Goal: Task Accomplishment & Management: Use online tool/utility

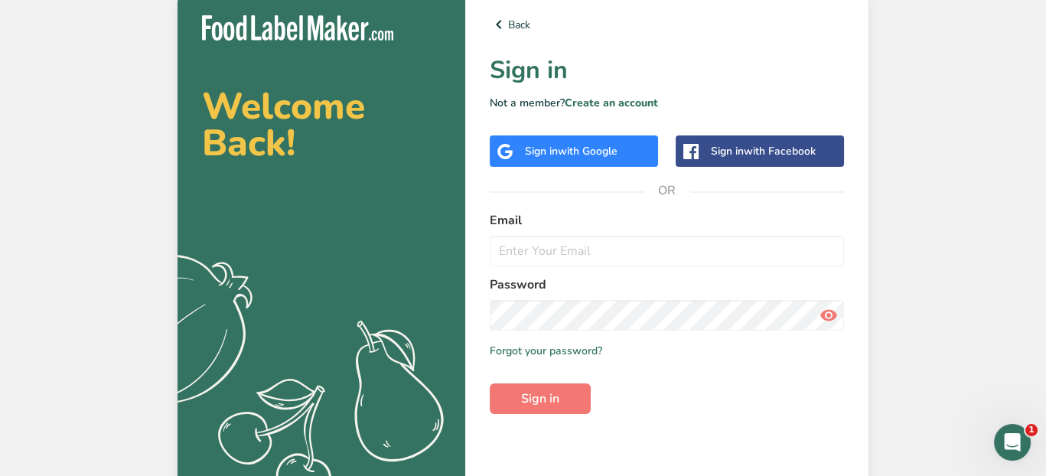
click at [590, 152] on span "with Google" at bounding box center [588, 151] width 60 height 15
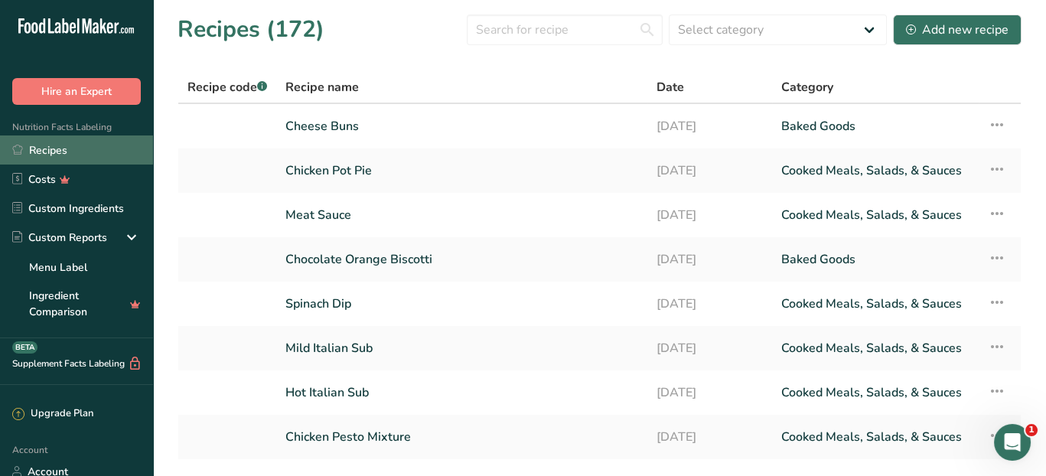
click at [81, 148] on link "Recipes" at bounding box center [76, 149] width 153 height 29
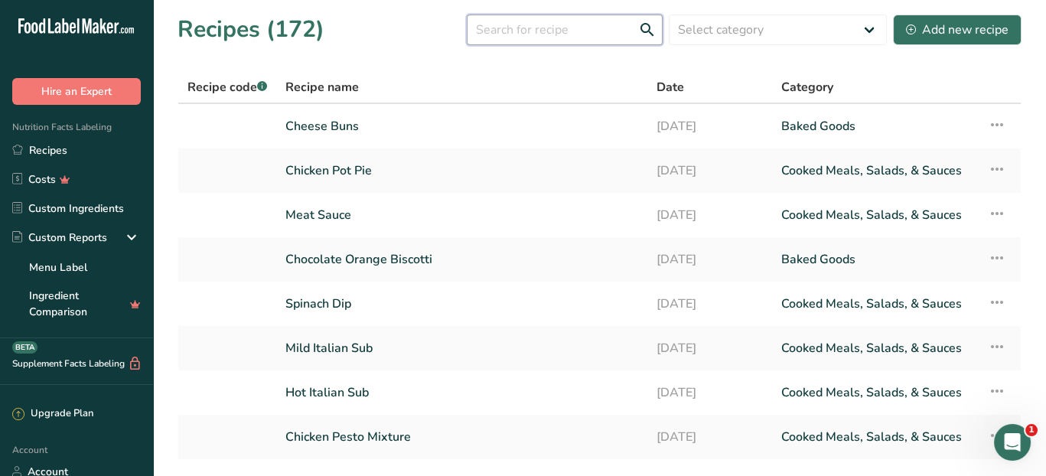
click at [591, 32] on input "text" at bounding box center [565, 30] width 196 height 31
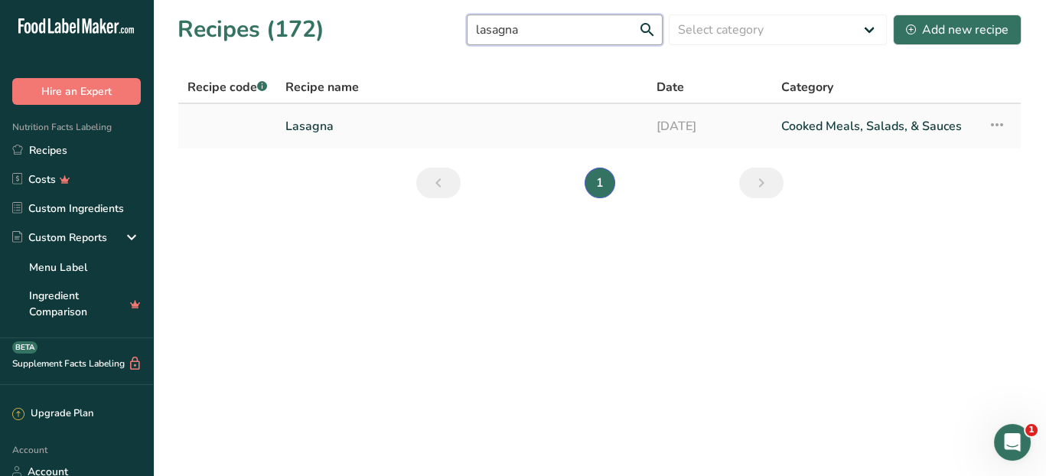
type input "lasagna"
click at [356, 132] on link "Lasagna" at bounding box center [461, 126] width 353 height 32
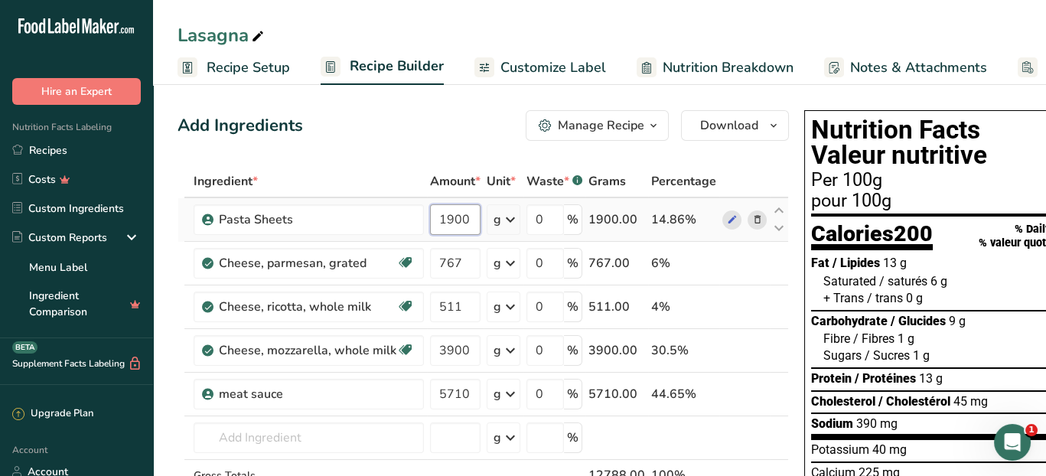
click at [467, 223] on input "1900" at bounding box center [455, 219] width 50 height 31
type input "1"
type input "5.046"
click at [506, 219] on div "Ingredient * Amount * Unit * Waste * .a-a{fill:#347362;}.b-a{fill:#fff;} Grams …" at bounding box center [482, 360] width 611 height 390
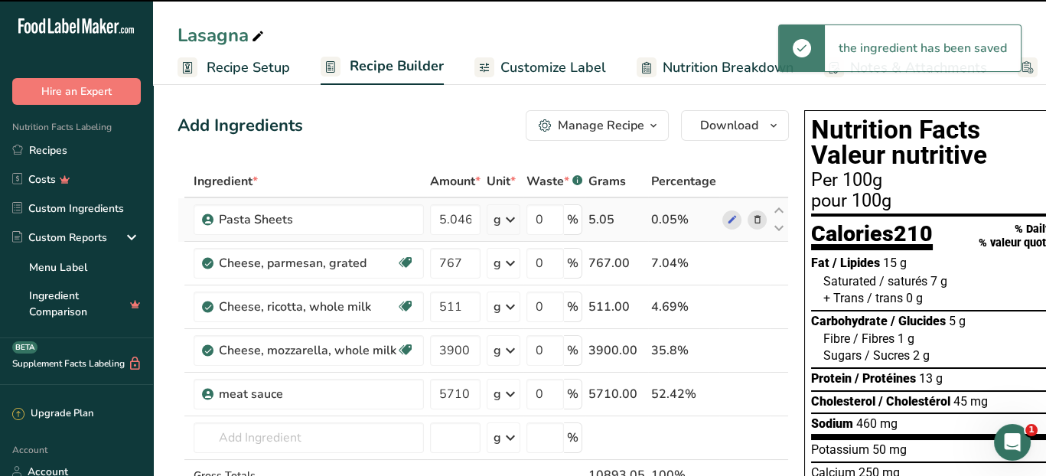
click at [507, 218] on icon at bounding box center [510, 220] width 18 height 28
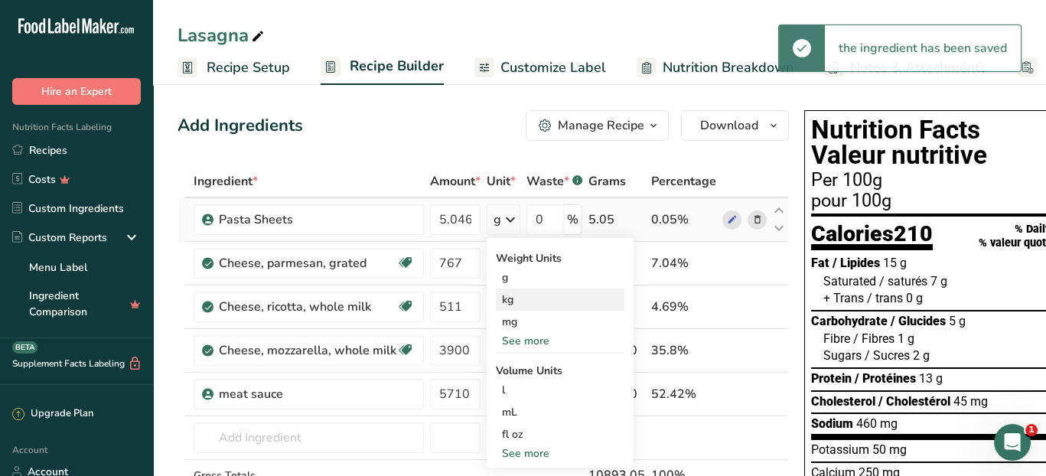
click at [513, 301] on div "kg" at bounding box center [560, 299] width 128 height 22
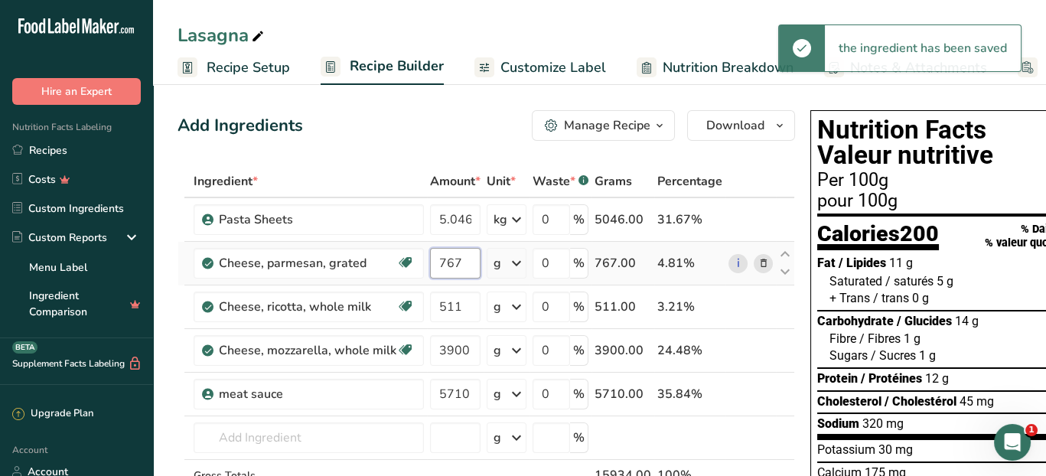
click at [474, 260] on input "767" at bounding box center [455, 263] width 50 height 31
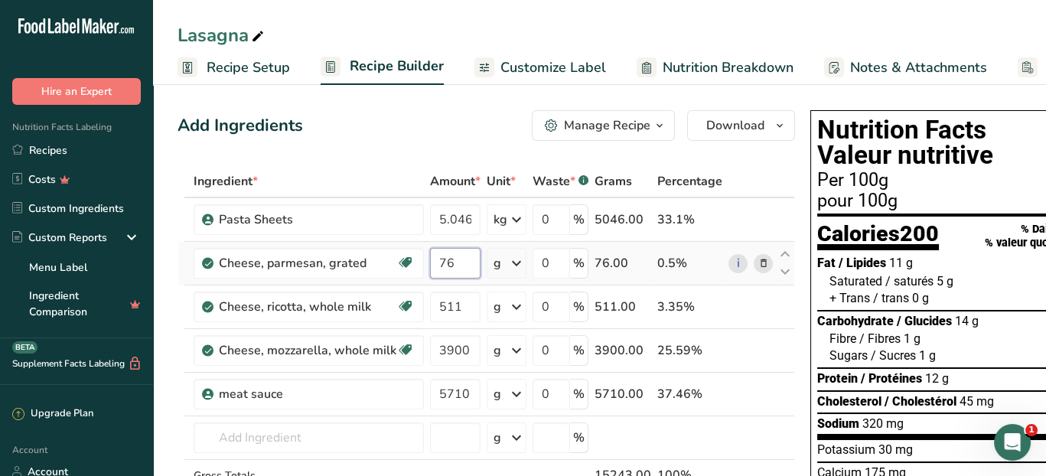
type input "7"
type input "520"
click at [464, 299] on div "Ingredient * Amount * Unit * Waste * .a-a{fill:#347362;}.b-a{fill:#fff;} Grams …" at bounding box center [485, 360] width 617 height 390
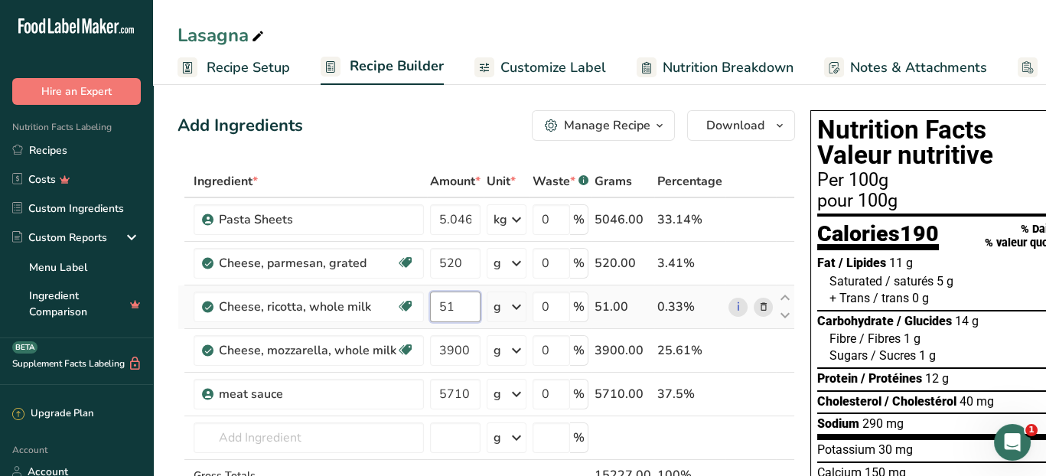
type input "5"
type input "2.11"
click at [515, 307] on div "Ingredient * Amount * Unit * Waste * .a-a{fill:#347362;}.b-a{fill:#fff;} Grams …" at bounding box center [485, 360] width 617 height 390
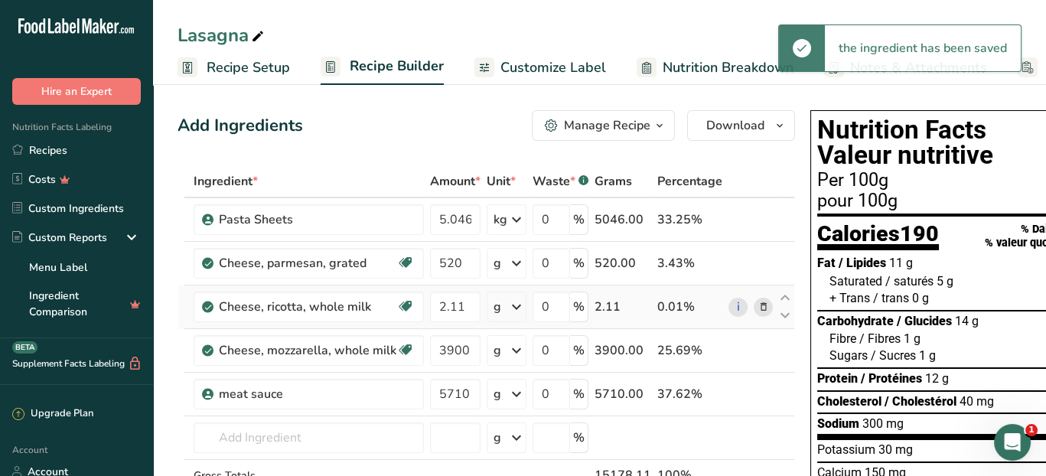
click at [515, 307] on icon at bounding box center [516, 307] width 18 height 28
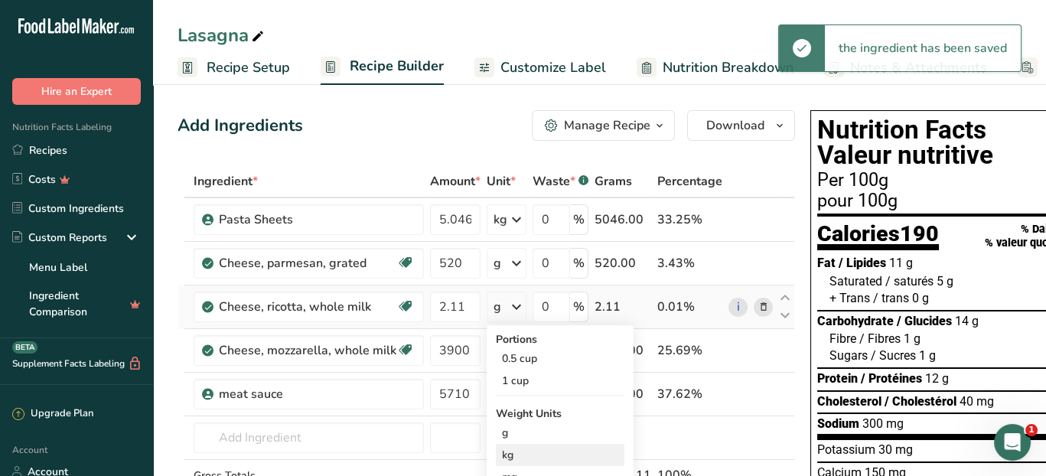
click at [506, 449] on div "kg" at bounding box center [560, 455] width 128 height 22
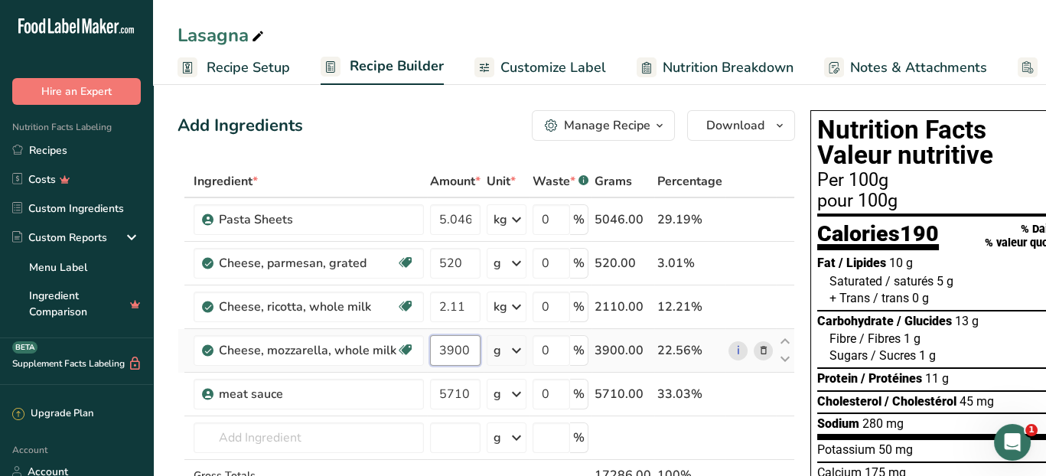
click at [465, 348] on input "3900" at bounding box center [455, 350] width 50 height 31
type input "3"
type input "2.27"
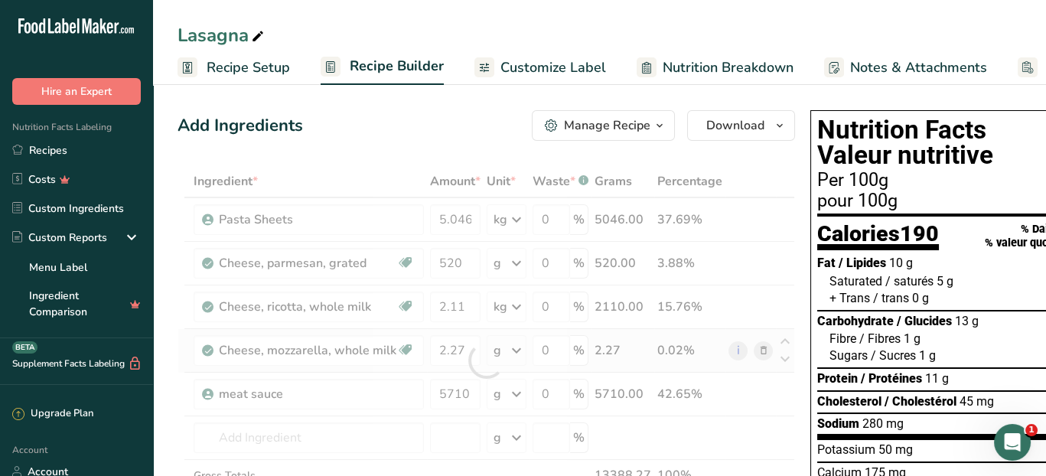
click at [515, 348] on div "Ingredient * Amount * Unit * Waste * .a-a{fill:#347362;}.b-a{fill:#fff;} Grams …" at bounding box center [485, 360] width 617 height 390
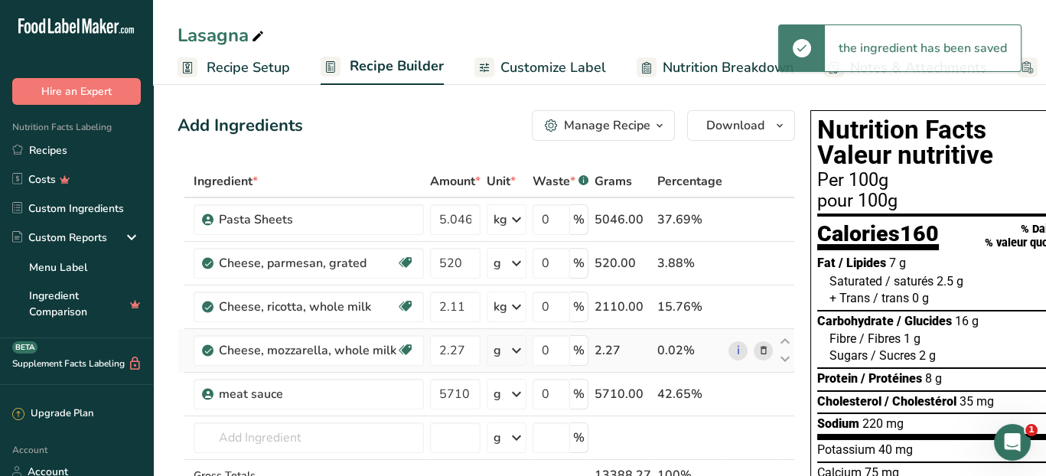
click at [518, 348] on icon at bounding box center [516, 351] width 18 height 28
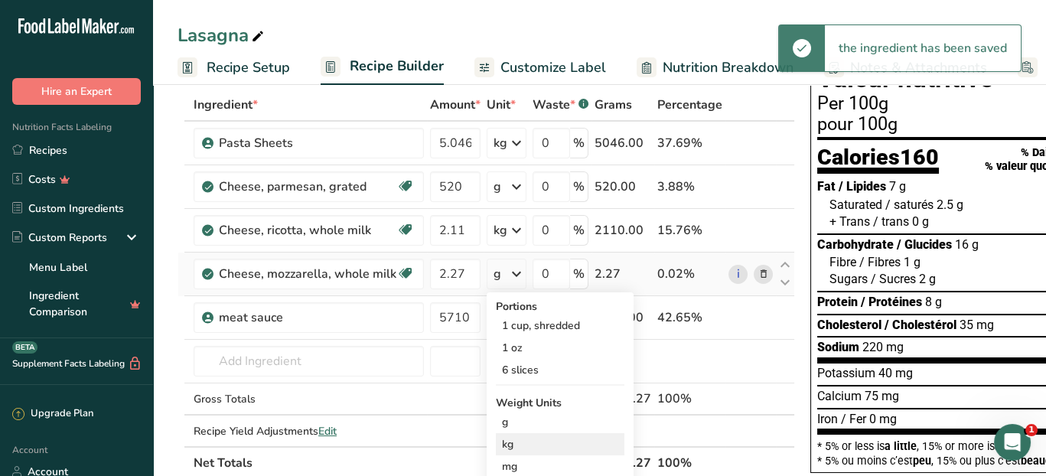
click at [522, 438] on div "kg" at bounding box center [560, 444] width 128 height 22
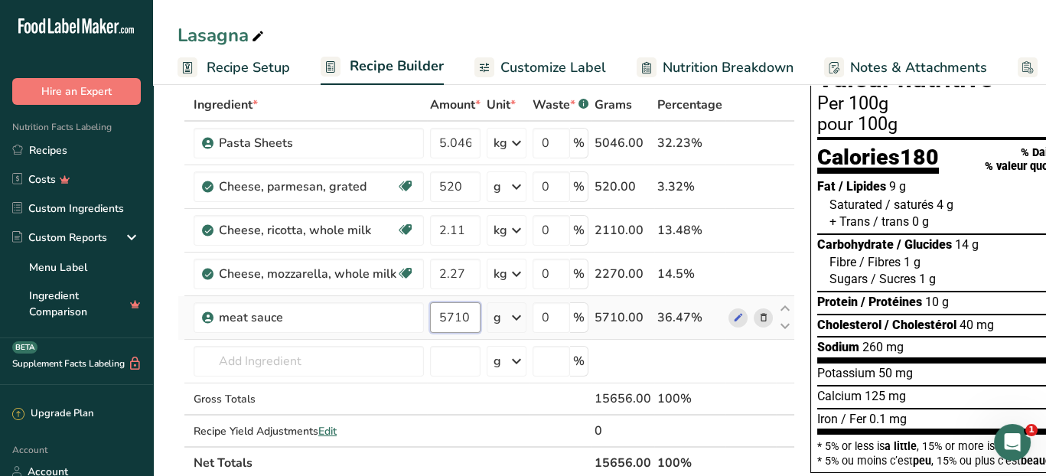
click at [464, 315] on input "5710" at bounding box center [455, 317] width 50 height 31
type input "5"
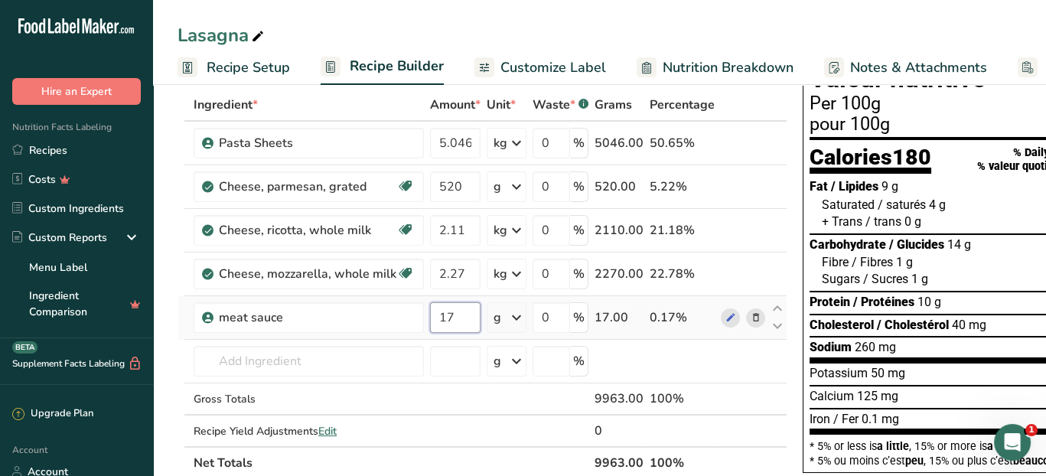
type input "1"
type input "15"
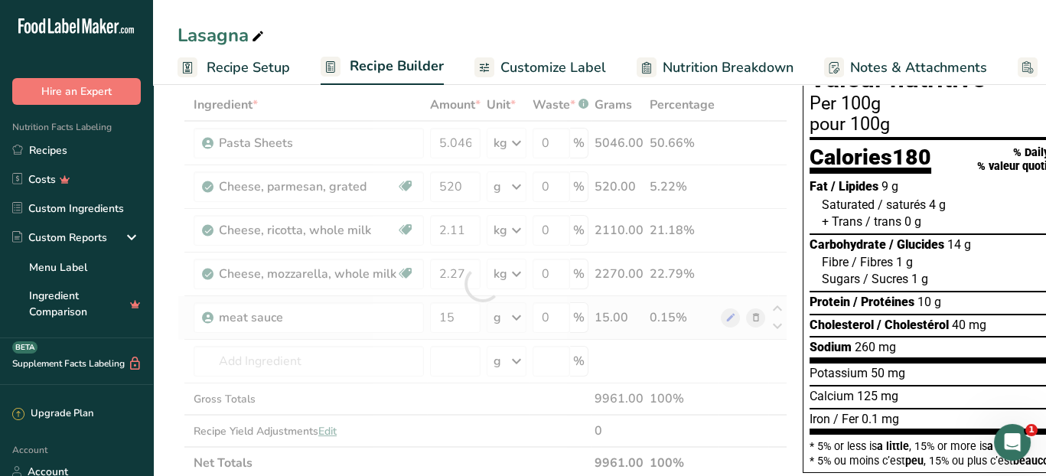
click at [516, 315] on div "Ingredient * Amount * Unit * Waste * .a-a{fill:#347362;}.b-a{fill:#fff;} Grams …" at bounding box center [482, 284] width 610 height 390
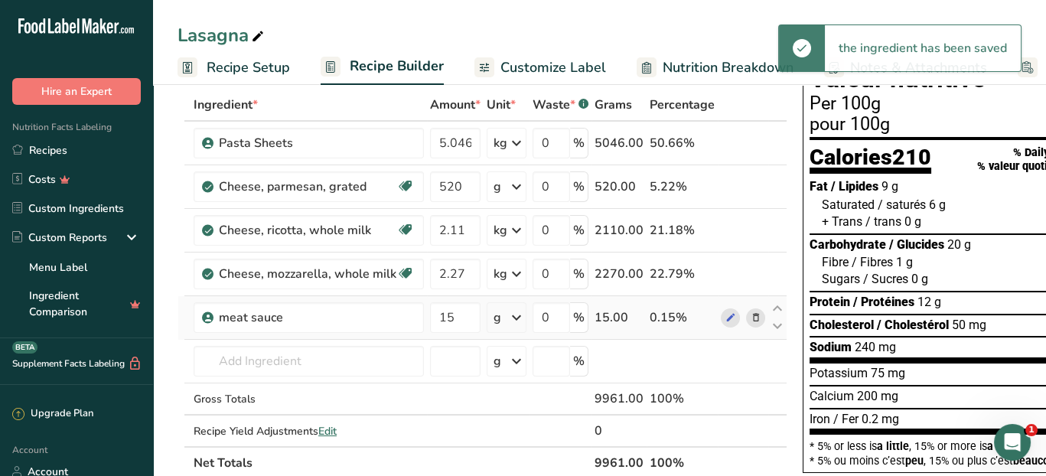
click at [517, 317] on icon at bounding box center [516, 318] width 18 height 28
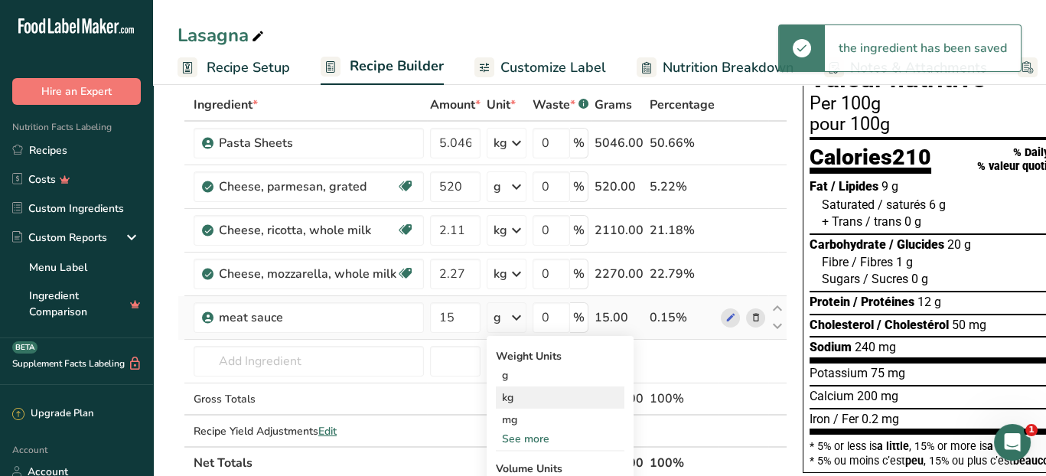
click at [526, 395] on div "kg" at bounding box center [560, 397] width 128 height 22
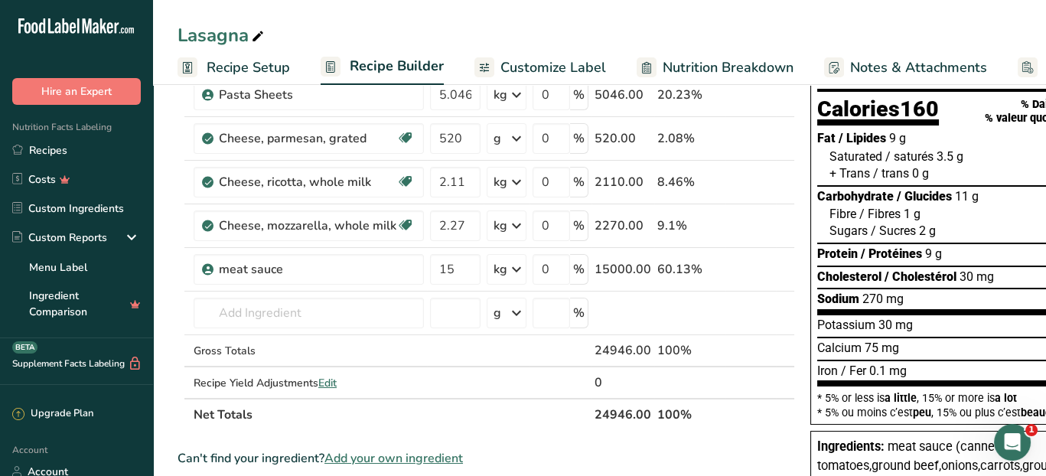
scroll to position [0, 0]
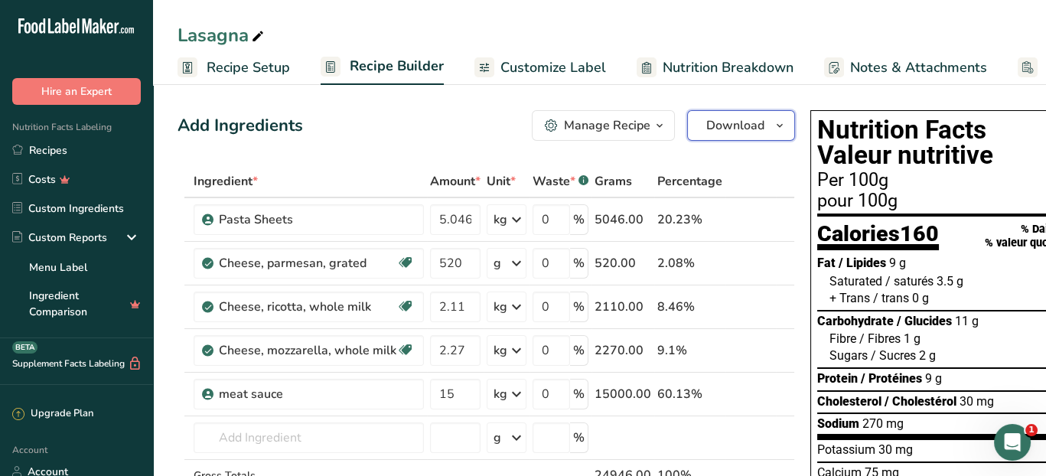
click at [760, 123] on button "Download" at bounding box center [741, 125] width 108 height 31
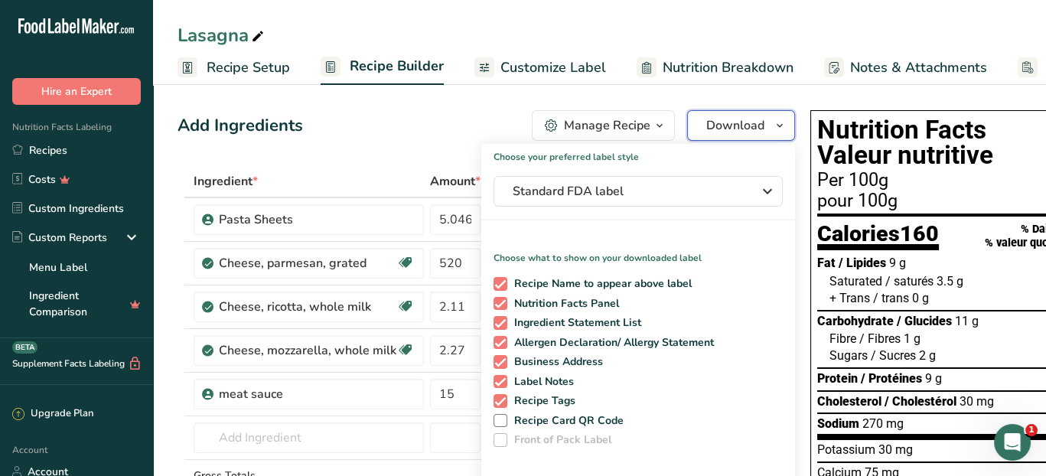
click at [760, 126] on button "Download" at bounding box center [741, 125] width 108 height 31
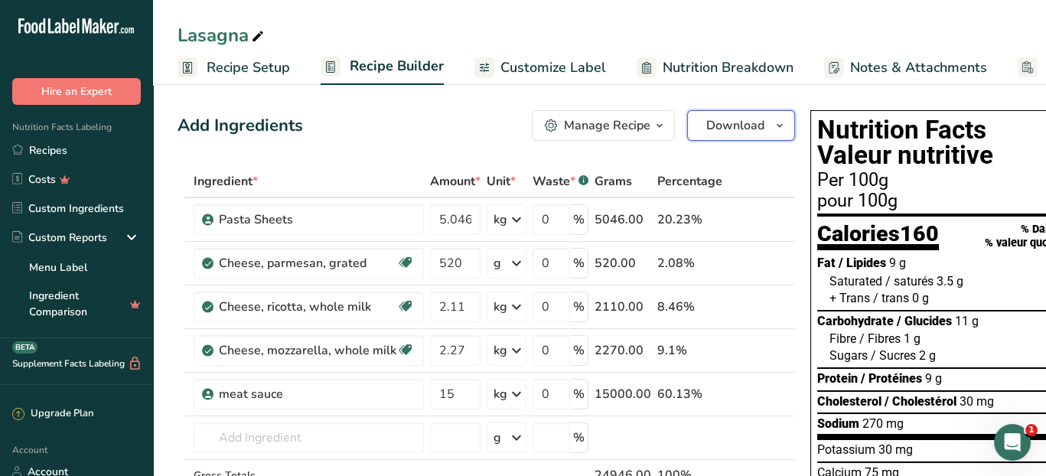
click at [774, 122] on icon "button" at bounding box center [779, 125] width 12 height 19
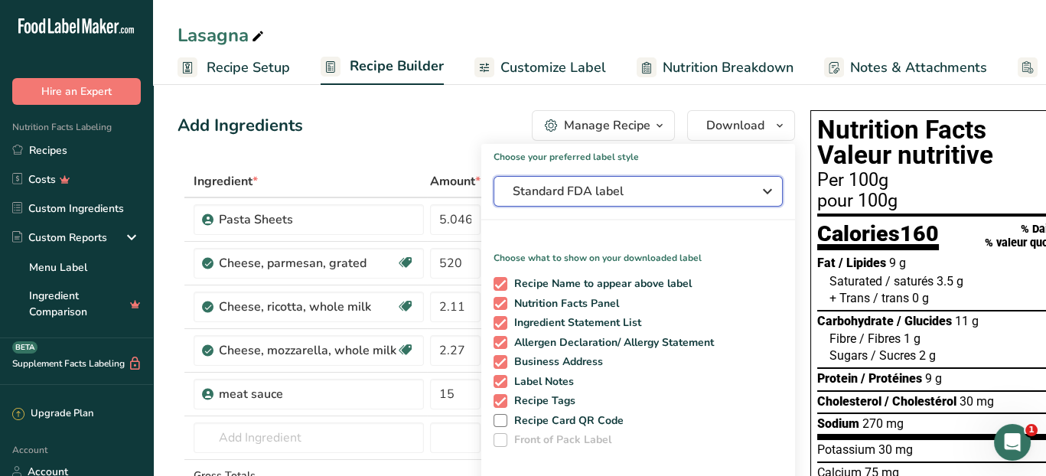
click at [763, 188] on icon "button" at bounding box center [767, 191] width 18 height 28
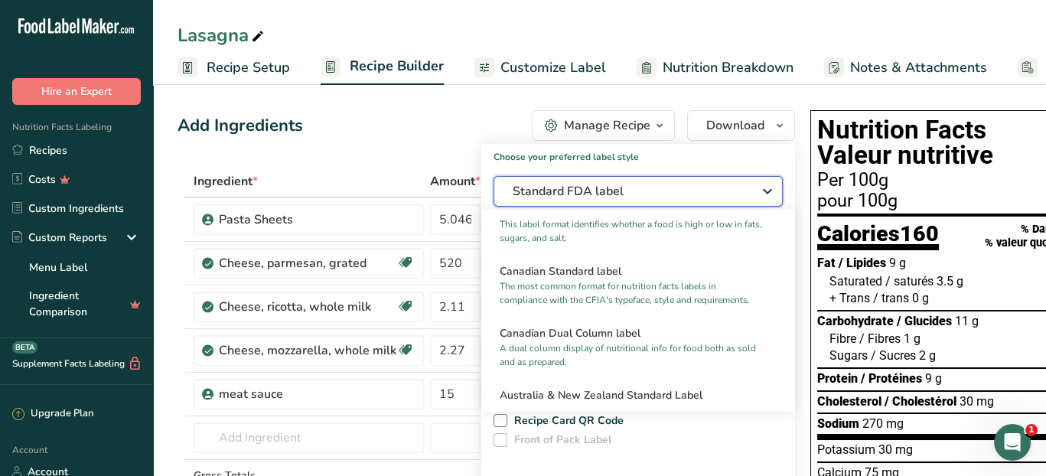
scroll to position [606, 0]
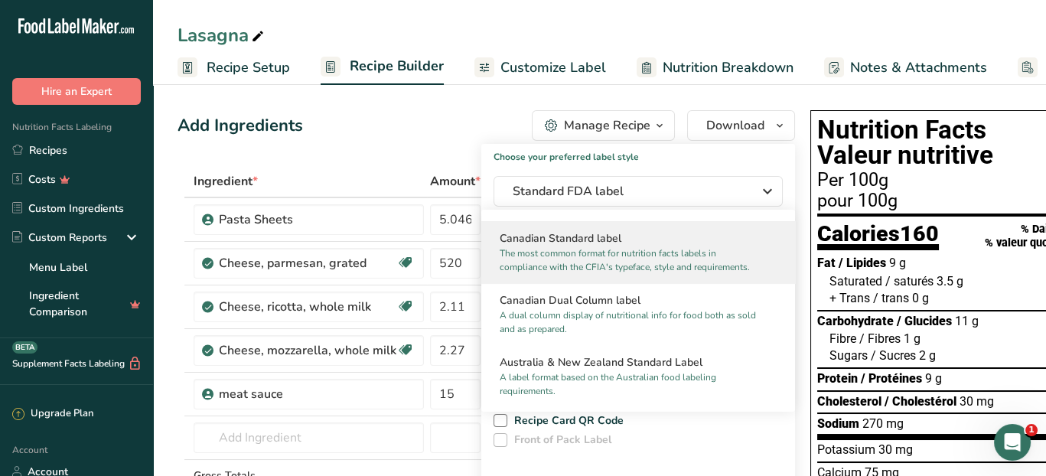
click at [689, 271] on p "The most common format for nutrition facts labels in compliance with the CFIA's…" at bounding box center [630, 260] width 263 height 28
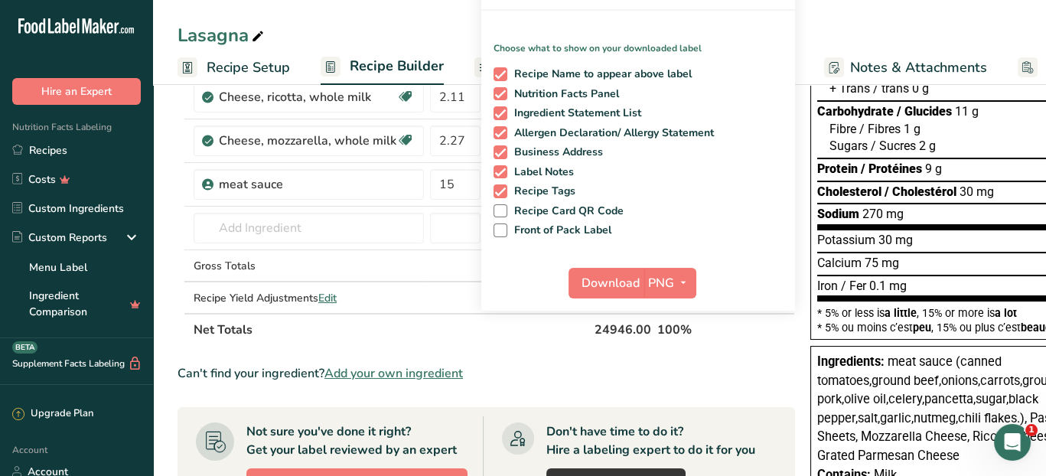
scroll to position [229, 0]
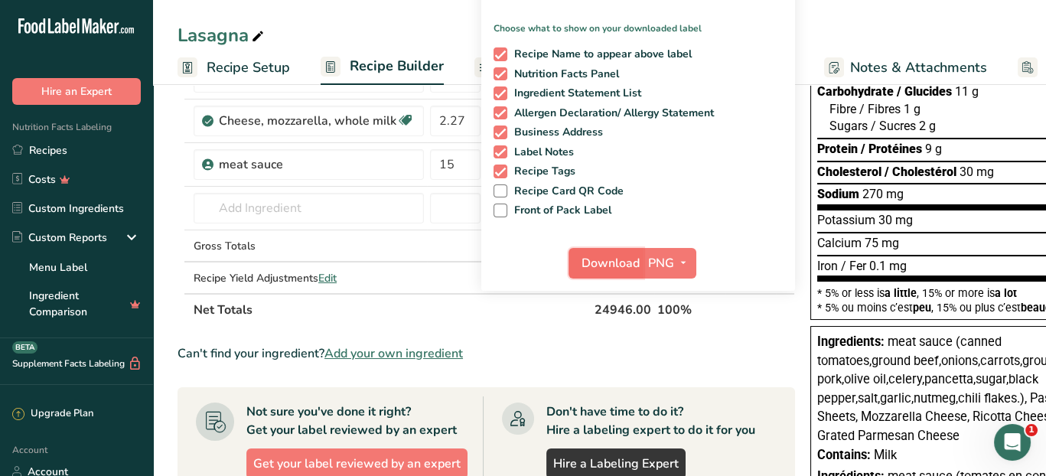
click at [623, 262] on span "Download" at bounding box center [610, 263] width 58 height 18
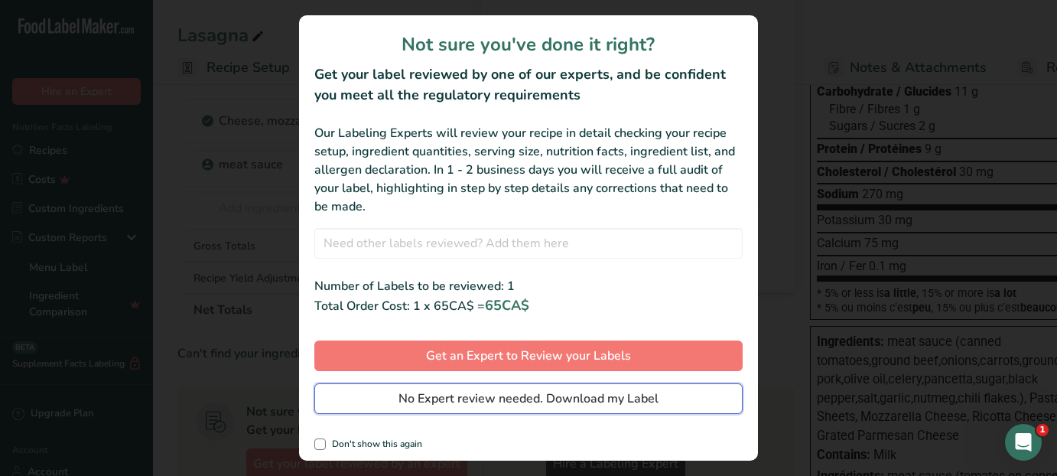
click at [604, 402] on div "Not sure you've done it right? Get your label reviewed by one of our experts, a…" at bounding box center [528, 237] width 459 height 445
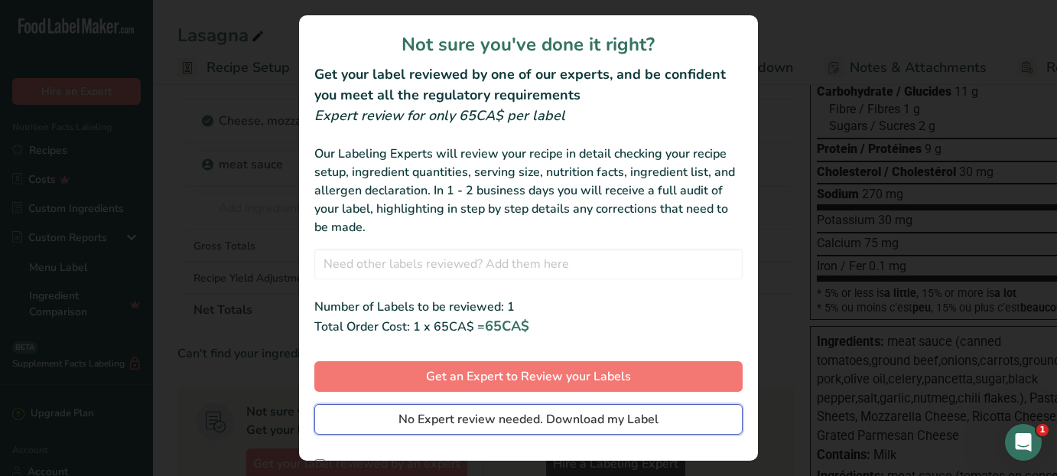
click at [613, 422] on span "No Expert review needed. Download my Label" at bounding box center [528, 419] width 260 height 18
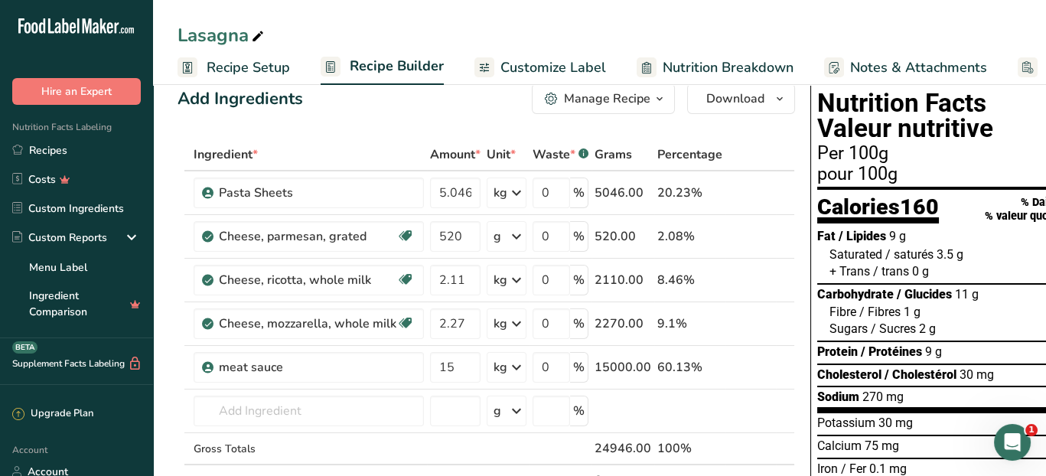
scroll to position [0, 0]
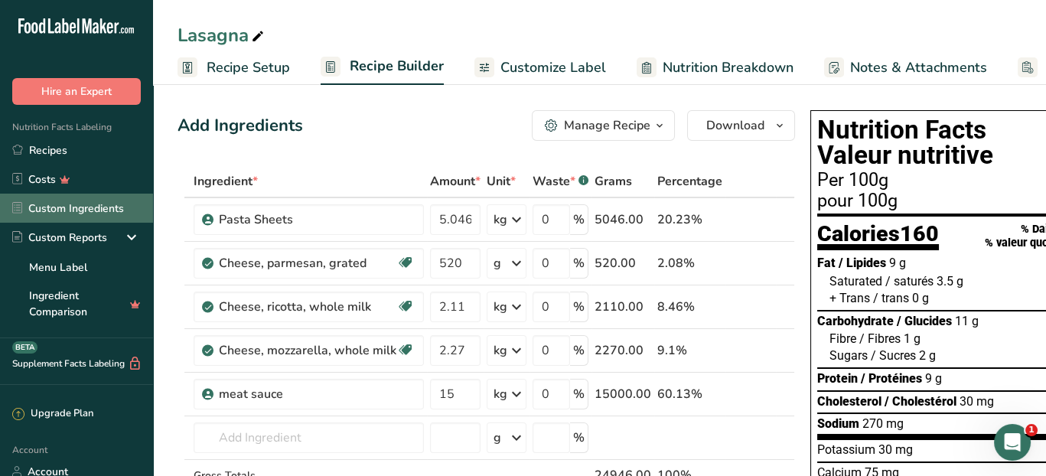
click at [97, 210] on link "Custom Ingredients" at bounding box center [76, 208] width 153 height 29
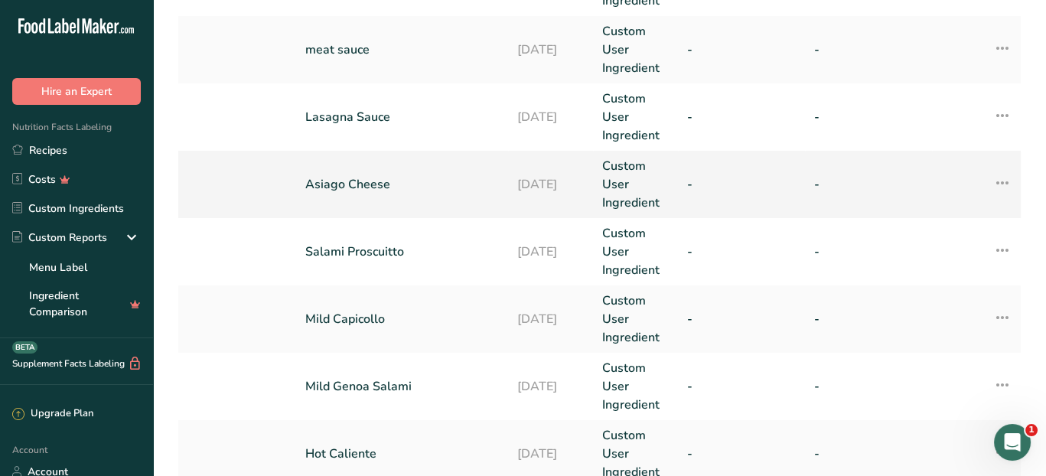
scroll to position [459, 0]
click at [441, 112] on link "Lasagna Sauce" at bounding box center [402, 116] width 194 height 18
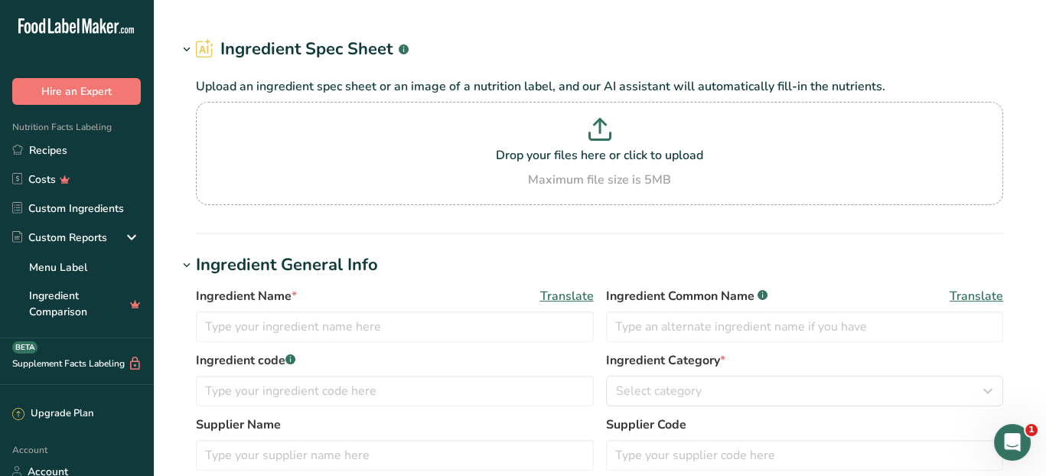
type input "Lasagna Sauce"
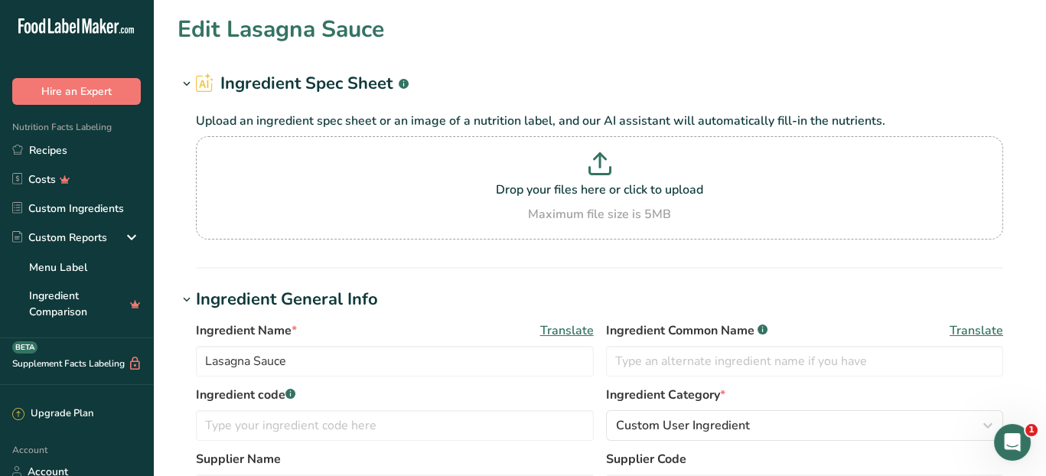
type input "100"
type KJ "418.4"
type Fat "6"
type Fat "2"
type Fat "0"
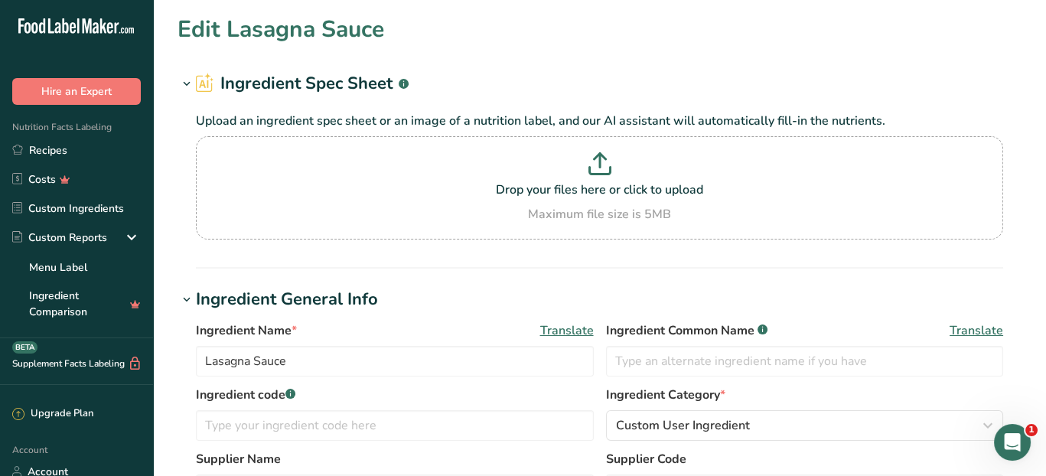
type input "20"
type input "250"
type Carbohydrates "5"
type Fiber "1"
type Sugars "3"
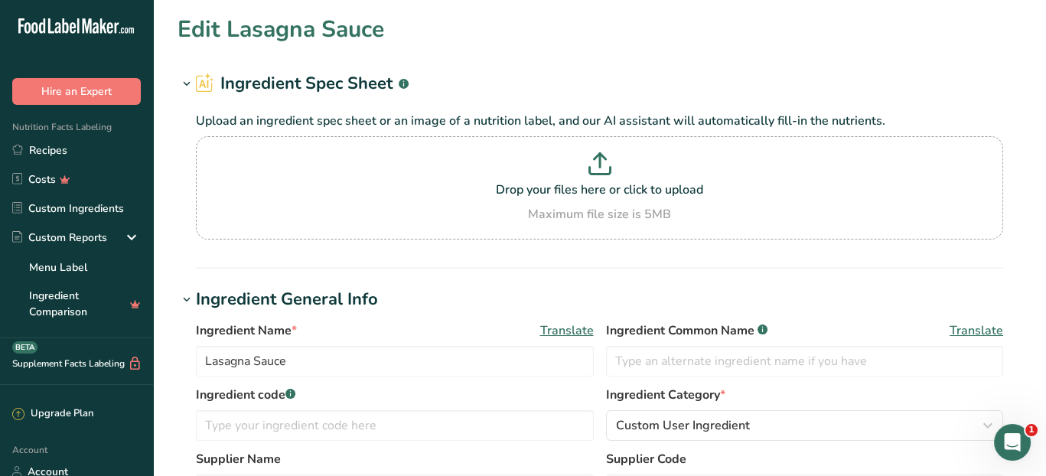
type Sugars "0"
type input "7"
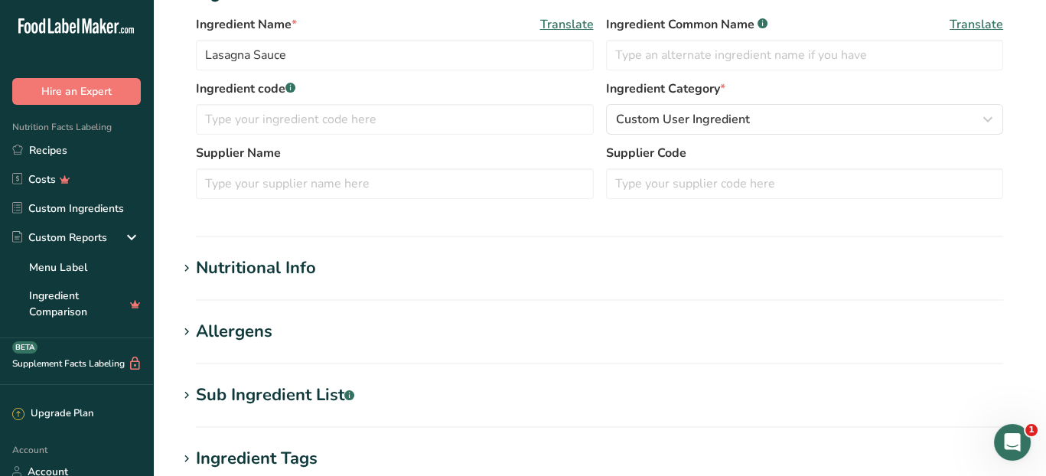
scroll to position [535, 0]
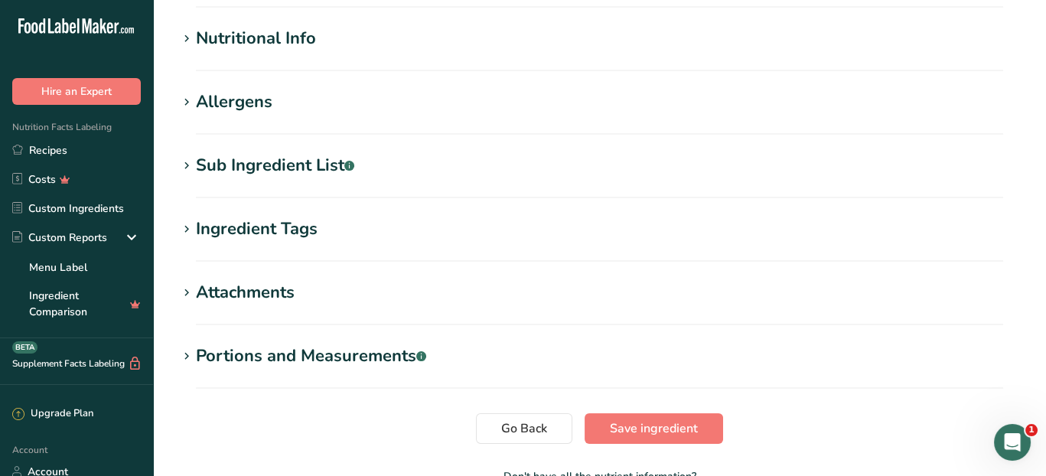
click at [253, 41] on div "Nutritional Info" at bounding box center [256, 38] width 120 height 25
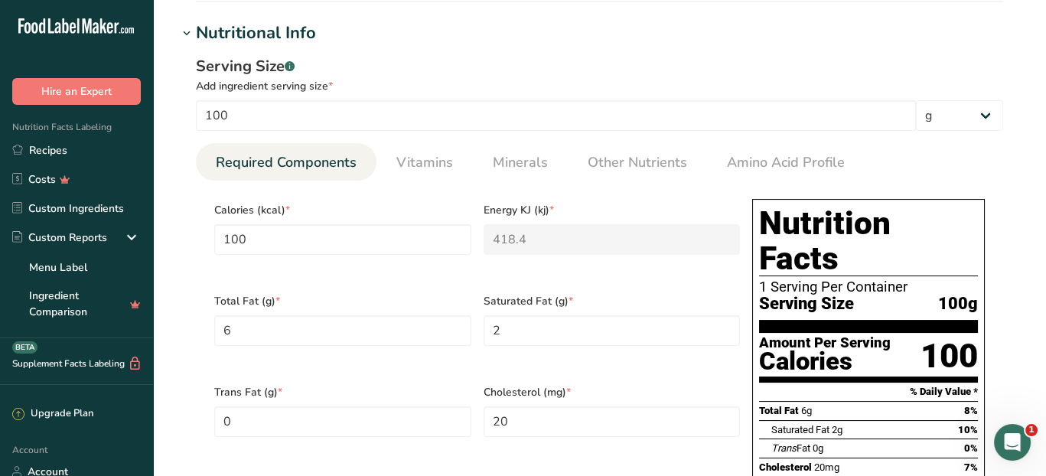
scroll to position [459, 0]
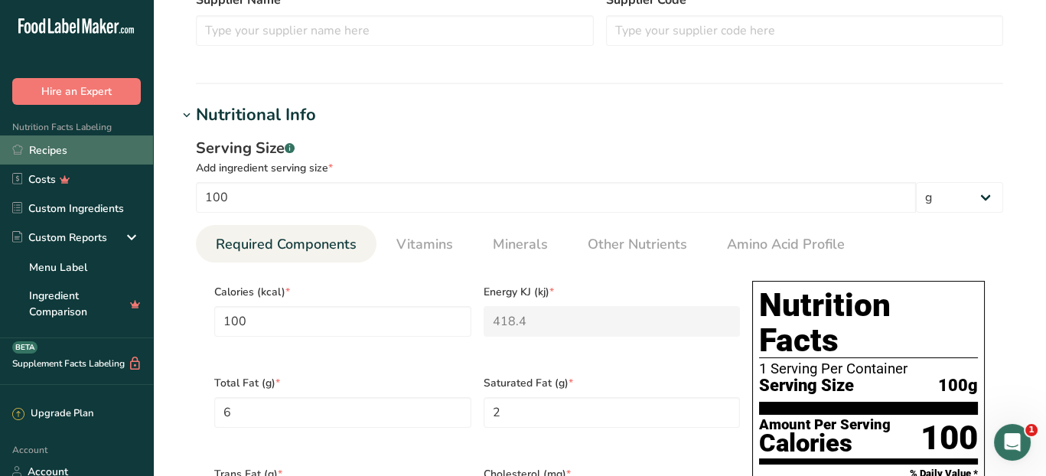
click at [42, 155] on link "Recipes" at bounding box center [76, 149] width 153 height 29
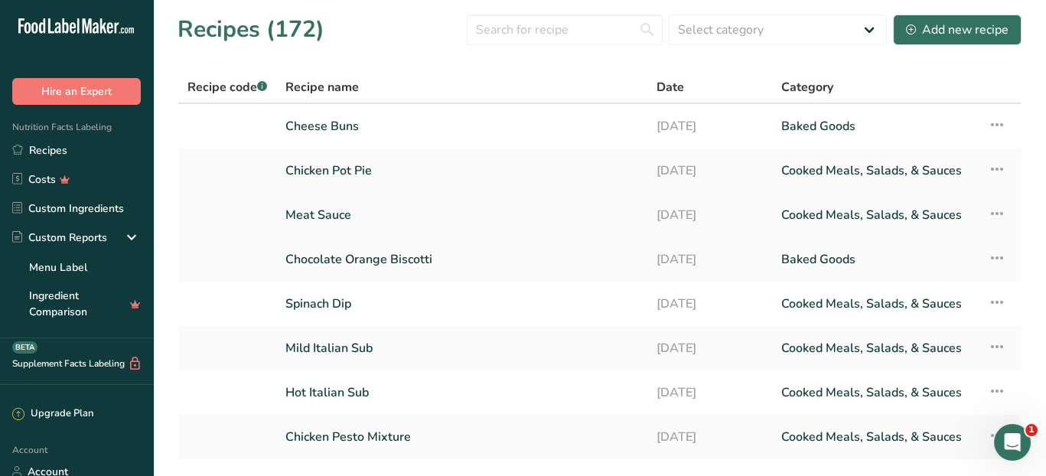
click at [348, 219] on link "Meat Sauce" at bounding box center [461, 215] width 353 height 32
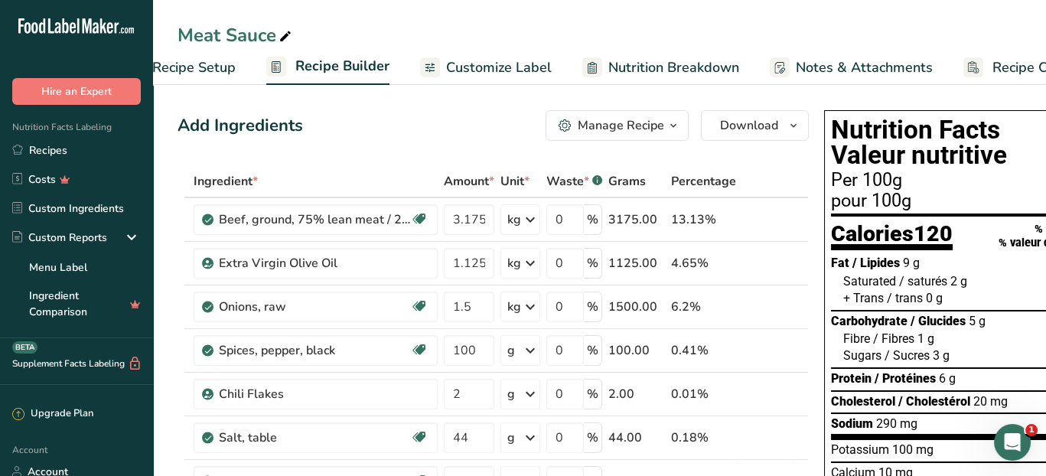
scroll to position [0, 60]
click at [624, 67] on span "Nutrition Breakdown" at bounding box center [667, 67] width 131 height 21
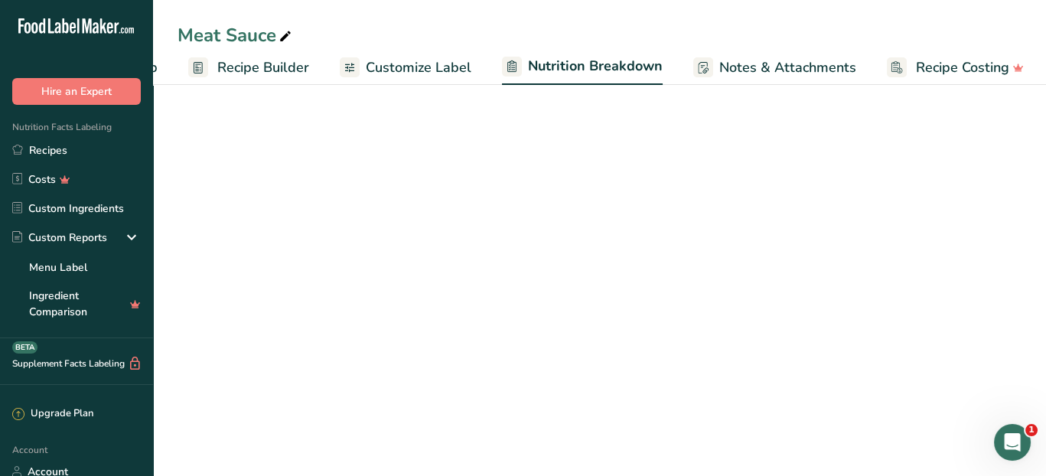
select select "Calories"
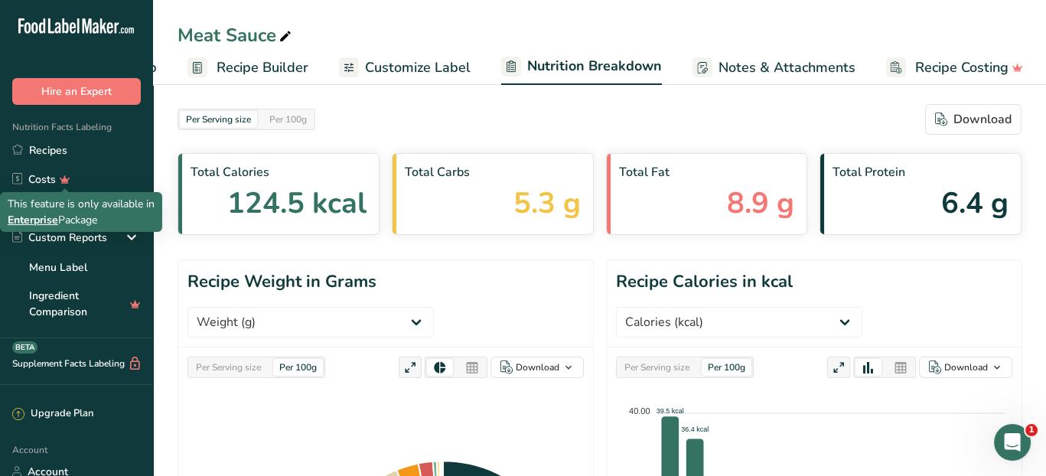
click at [76, 220] on div "This feature is only available in Enterprise Package" at bounding box center [81, 212] width 147 height 32
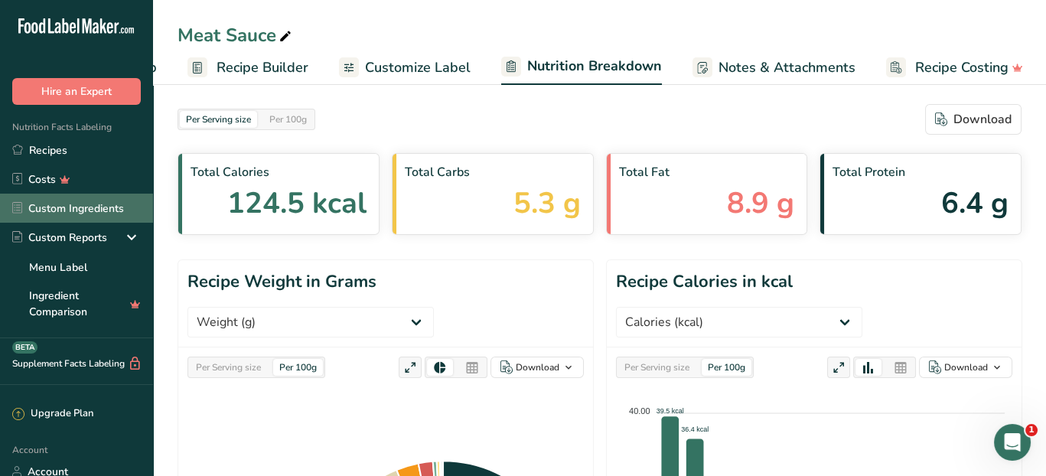
click at [110, 209] on link "Custom Ingredients" at bounding box center [76, 208] width 153 height 29
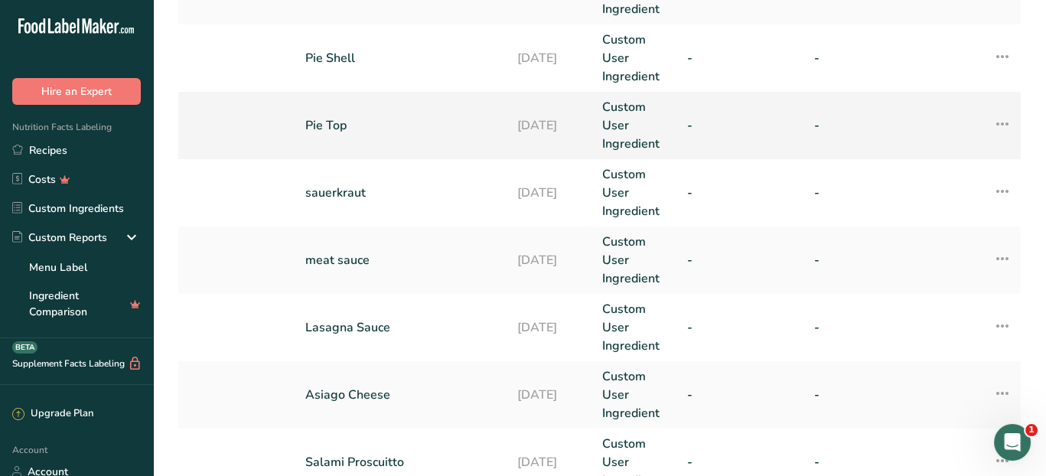
scroll to position [306, 0]
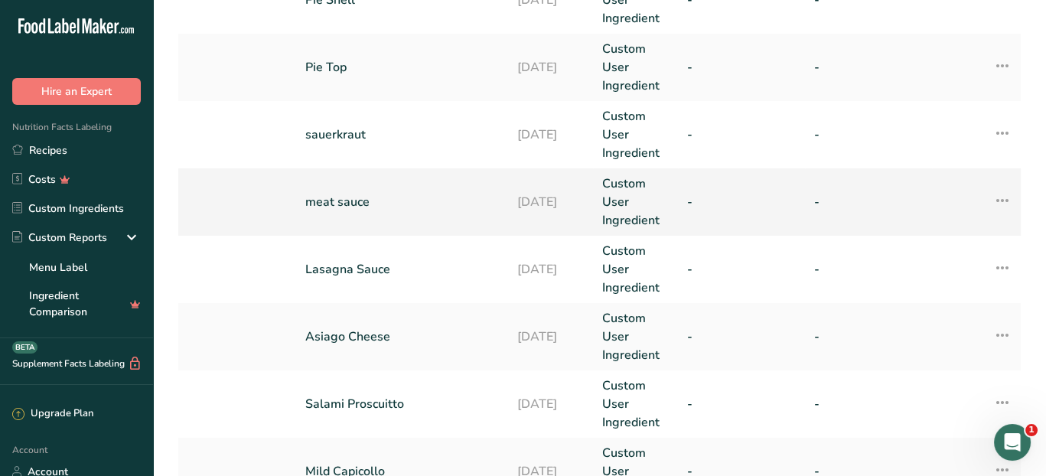
click at [364, 203] on link "meat sauce" at bounding box center [402, 202] width 194 height 18
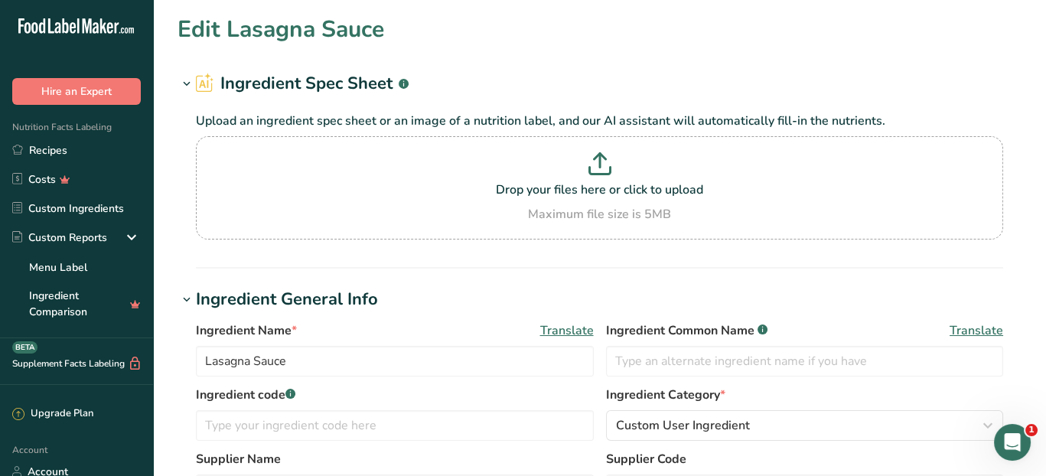
type input "meat sauce"
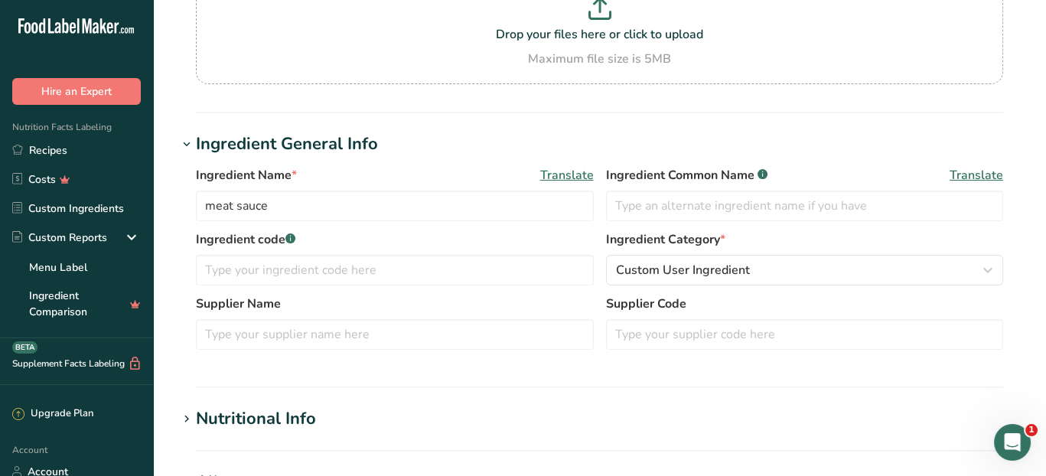
scroll to position [306, 0]
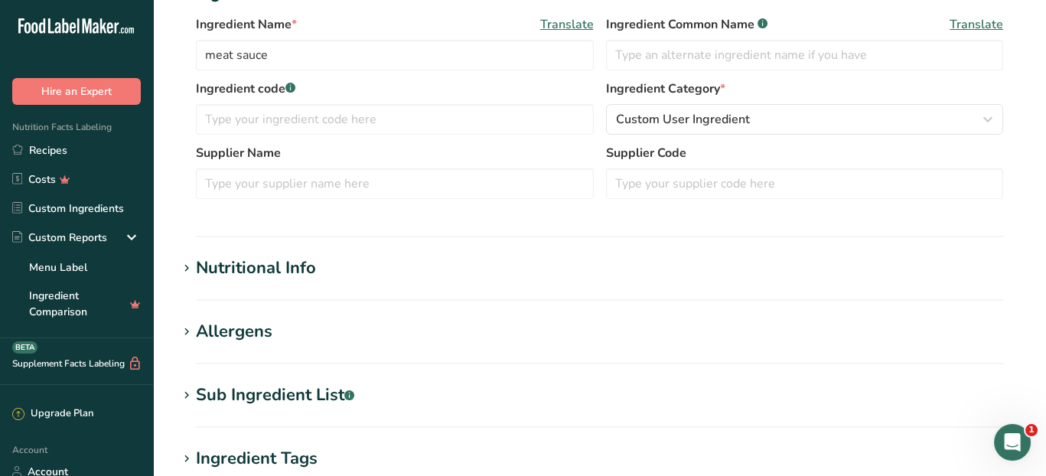
click at [306, 270] on div "Nutritional Info" at bounding box center [256, 267] width 120 height 25
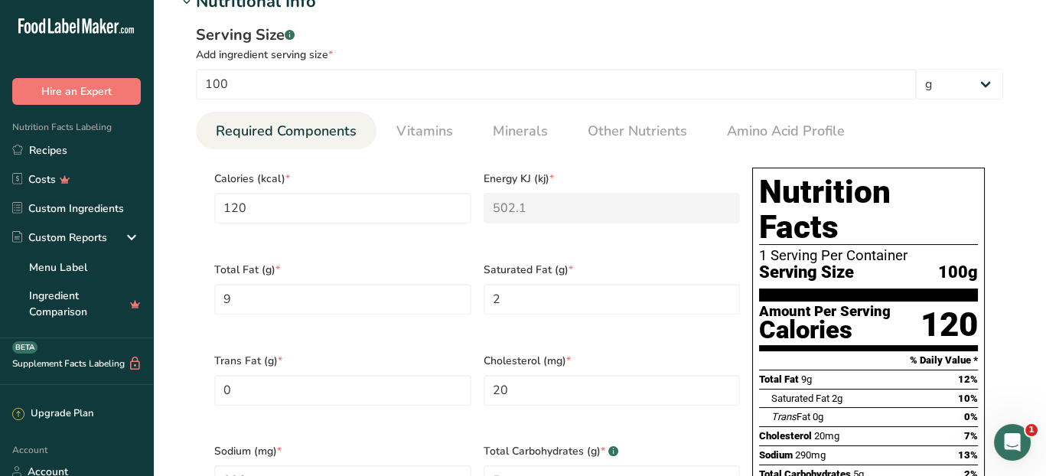
scroll to position [459, 0]
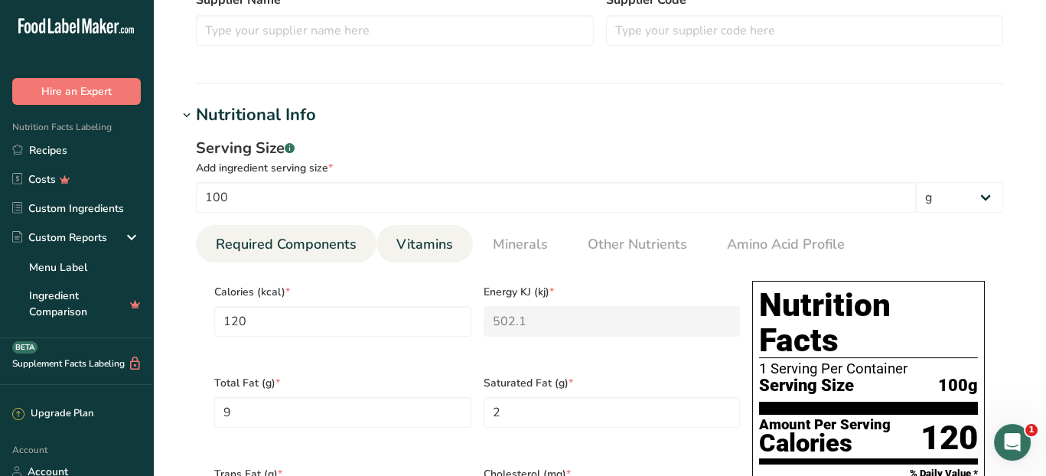
click at [434, 250] on span "Vitamins" at bounding box center [424, 244] width 57 height 21
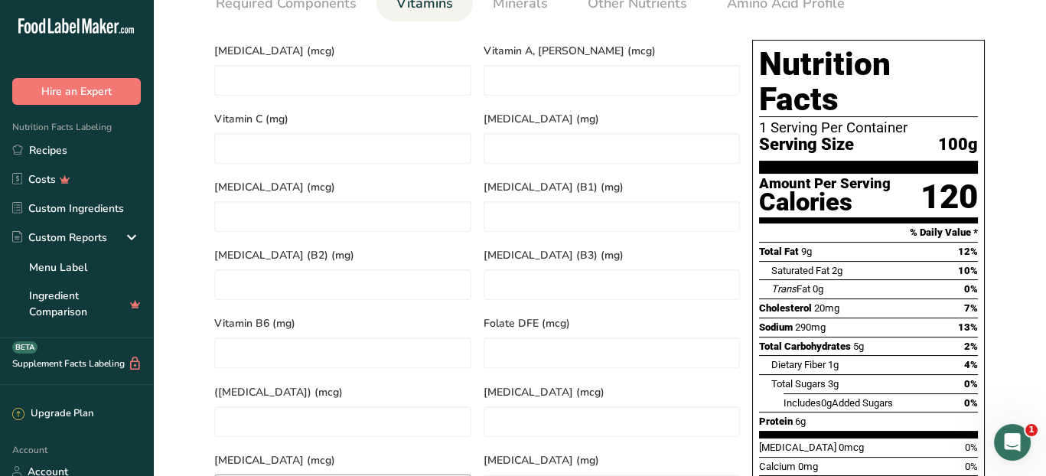
scroll to position [688, 0]
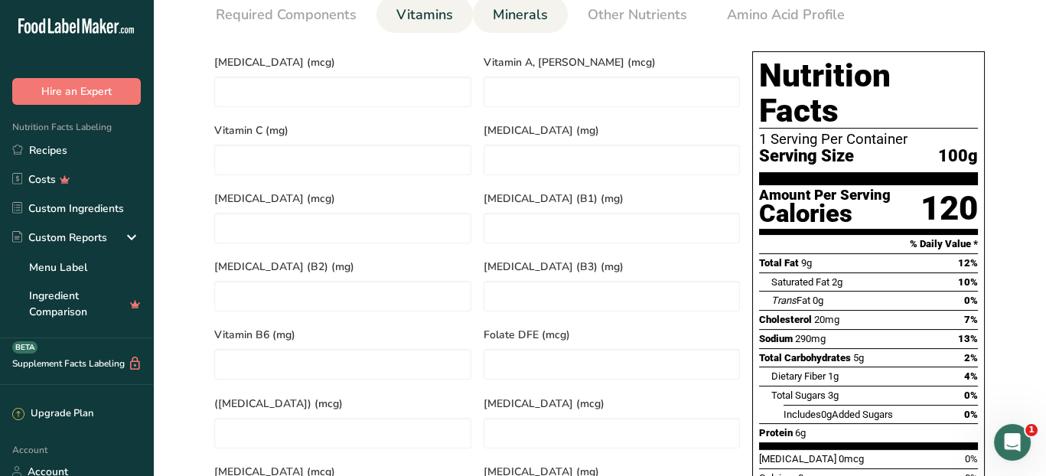
click at [528, 18] on span "Minerals" at bounding box center [520, 15] width 55 height 21
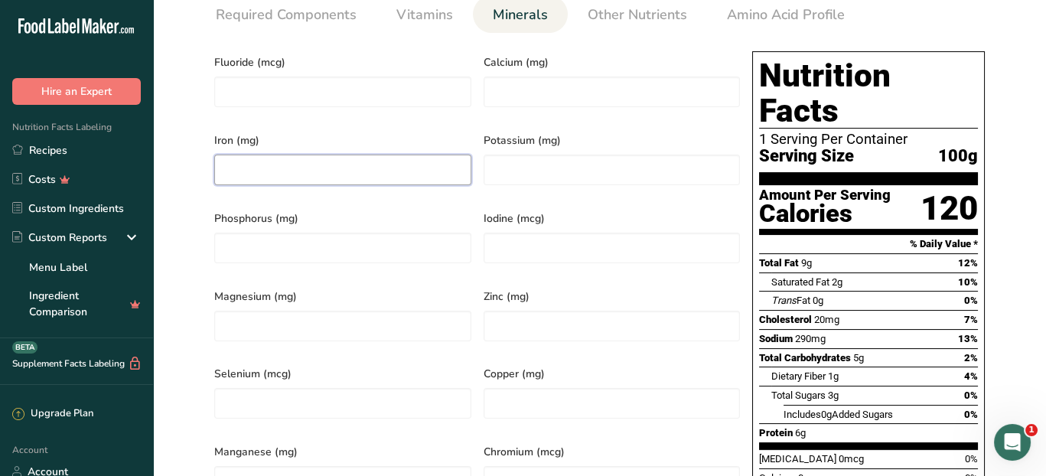
click at [321, 166] on input "number" at bounding box center [342, 169] width 257 height 31
type input "0.5"
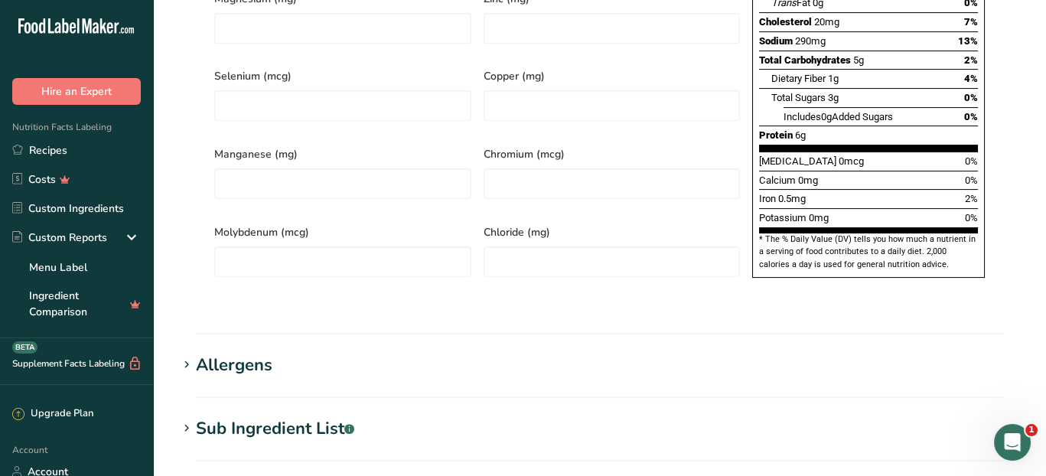
scroll to position [1071, 0]
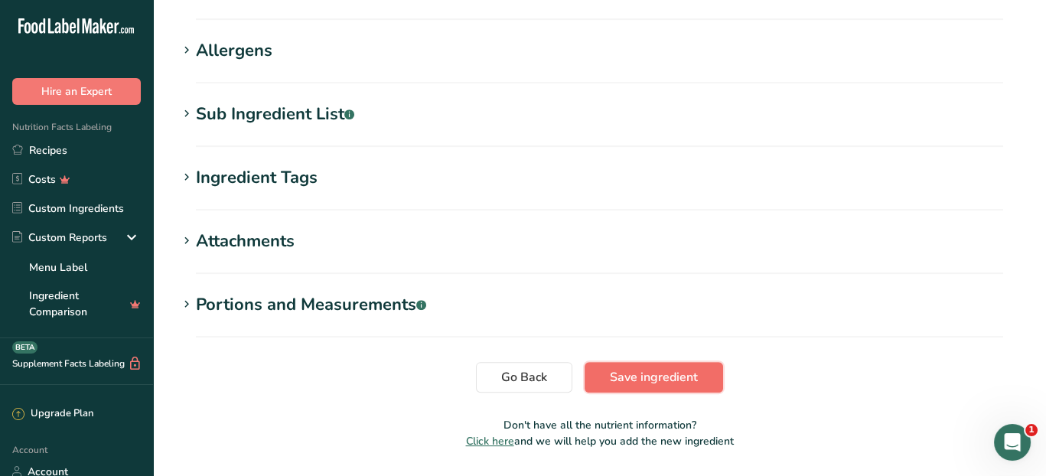
click at [641, 368] on span "Save ingredient" at bounding box center [654, 377] width 88 height 18
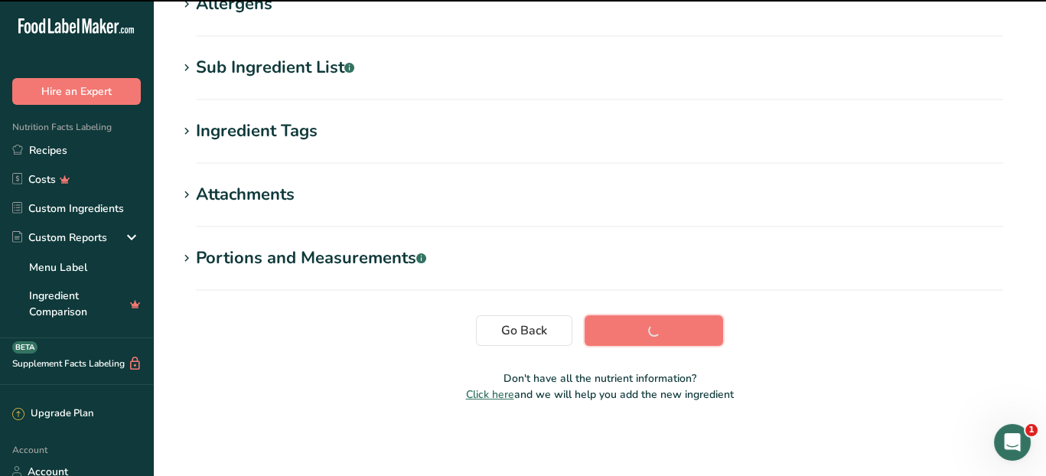
scroll to position [262, 0]
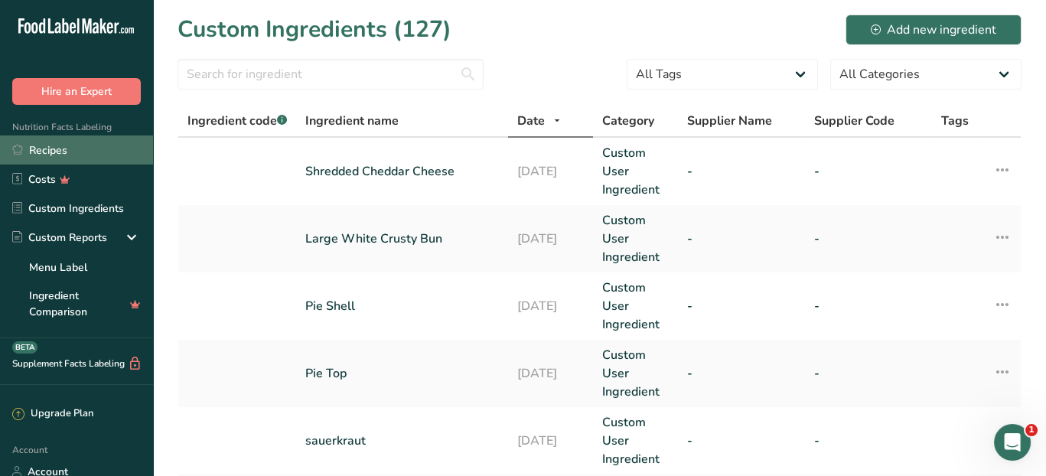
click at [41, 151] on link "Recipes" at bounding box center [76, 149] width 153 height 29
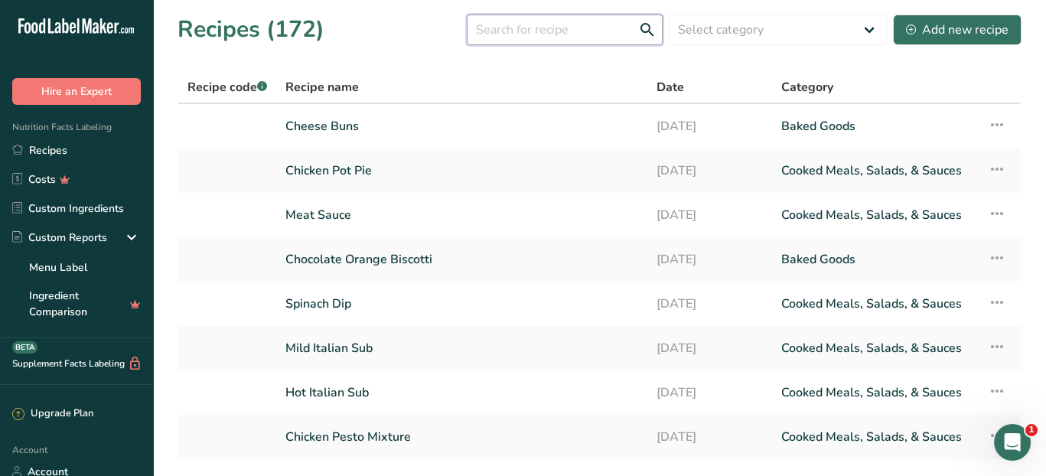
click at [533, 24] on input "text" at bounding box center [565, 30] width 196 height 31
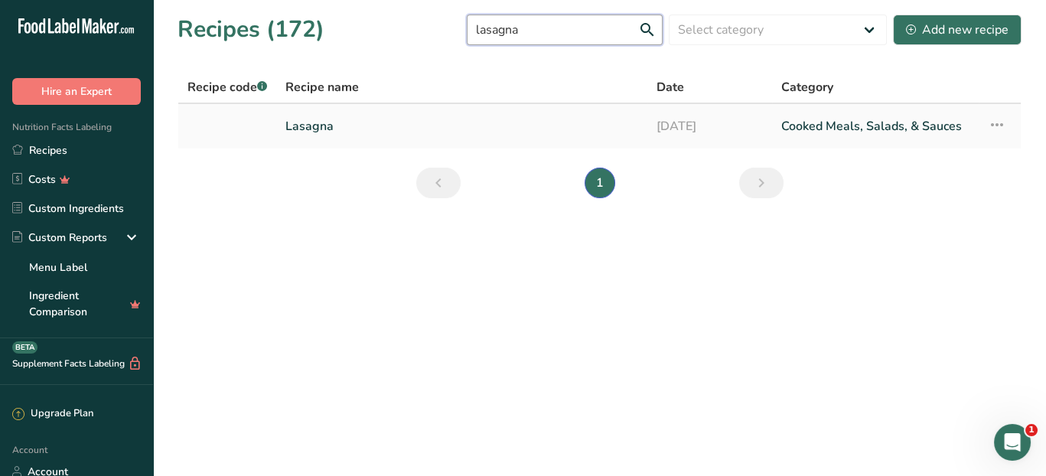
type input "lasagna"
click at [398, 123] on link "Lasagna" at bounding box center [461, 126] width 353 height 32
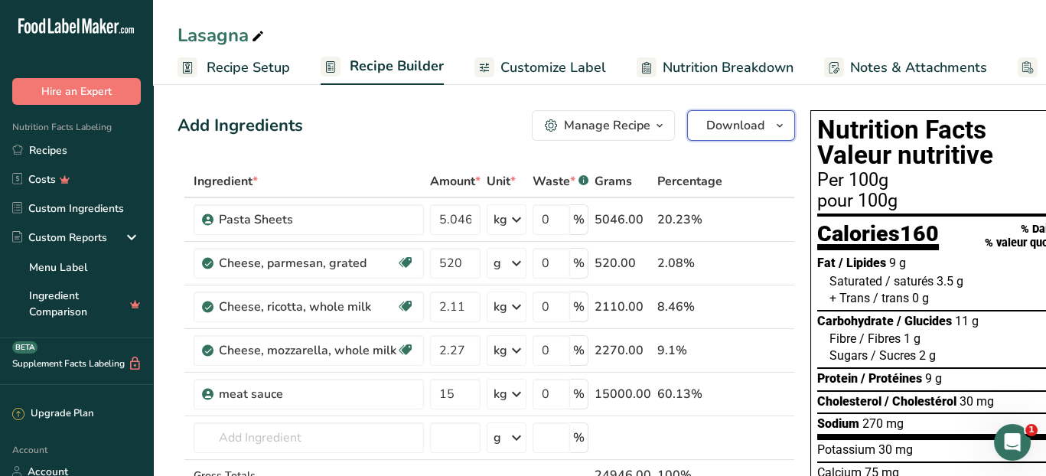
click at [774, 124] on icon "button" at bounding box center [779, 125] width 12 height 19
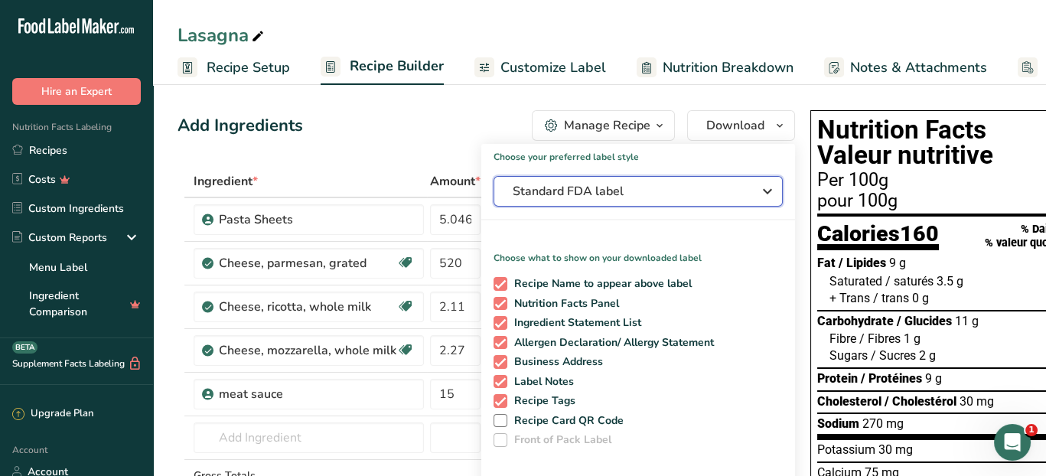
click at [759, 185] on icon "button" at bounding box center [767, 191] width 18 height 28
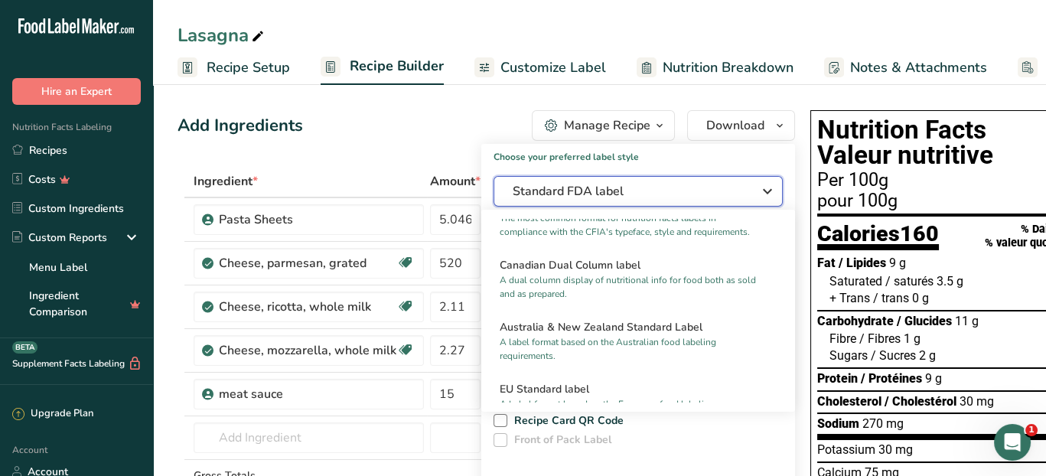
scroll to position [609, 0]
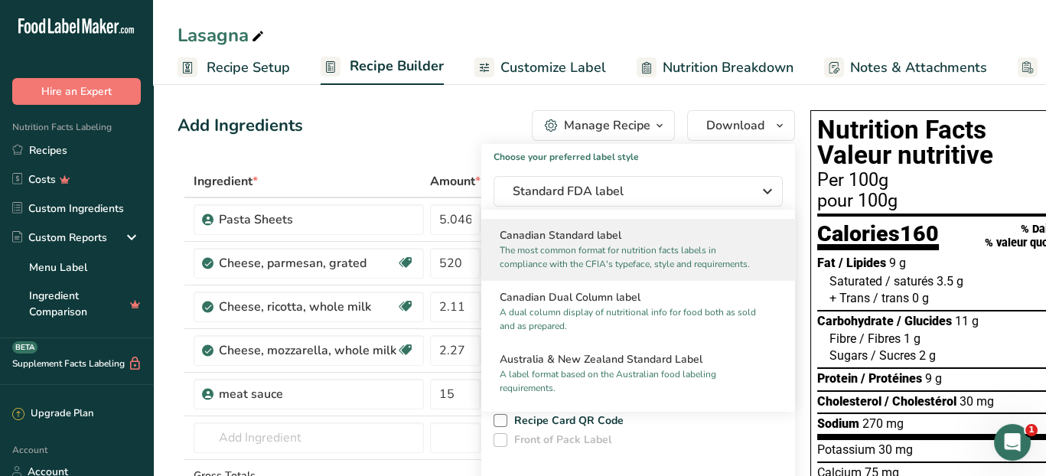
click at [659, 243] on h2 "Canadian Standard label" at bounding box center [637, 235] width 277 height 16
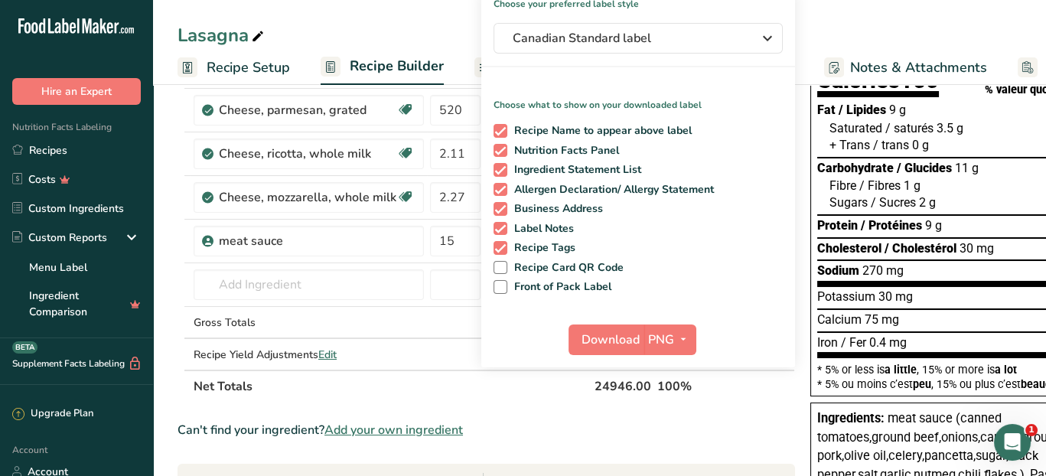
scroll to position [229, 0]
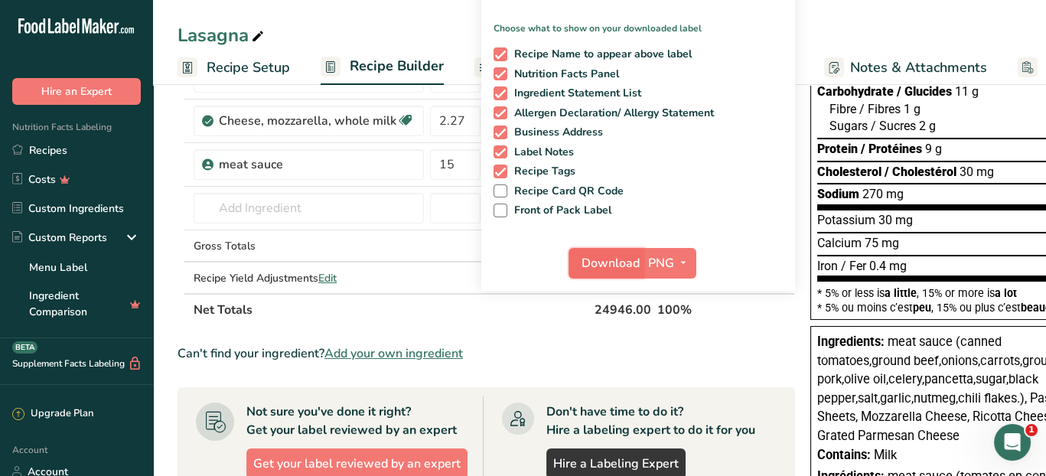
click at [606, 262] on span "Download" at bounding box center [610, 263] width 58 height 18
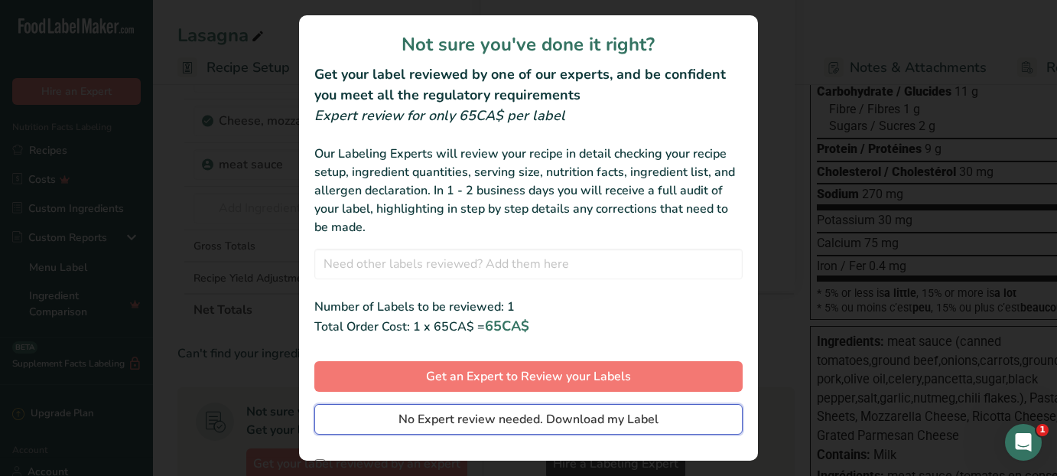
click at [592, 427] on span "No Expert review needed. Download my Label" at bounding box center [528, 419] width 260 height 18
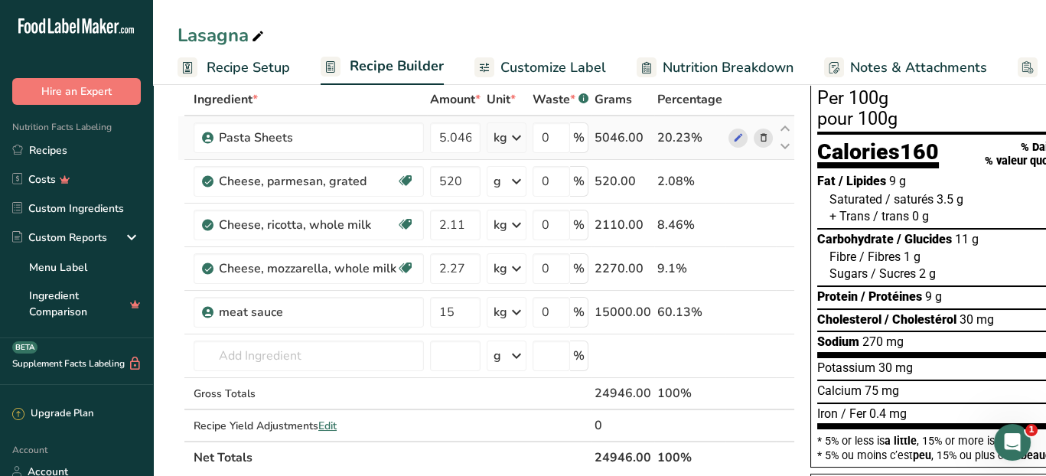
scroll to position [0, 0]
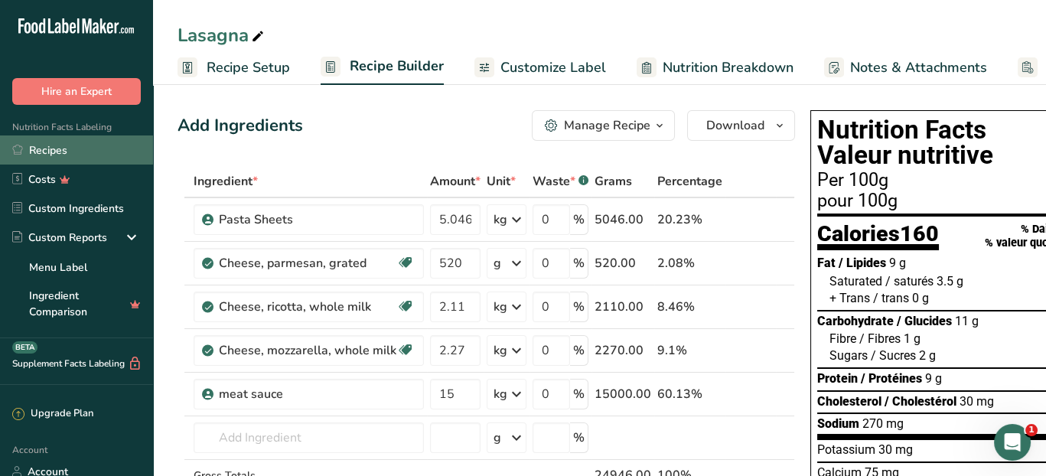
click at [29, 158] on link "Recipes" at bounding box center [76, 149] width 153 height 29
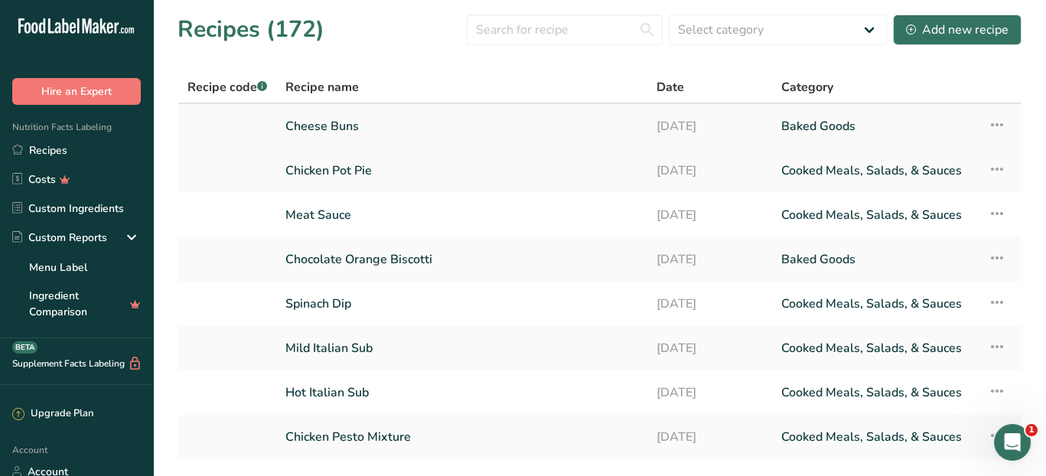
click at [352, 122] on link "Cheese Buns" at bounding box center [461, 126] width 353 height 32
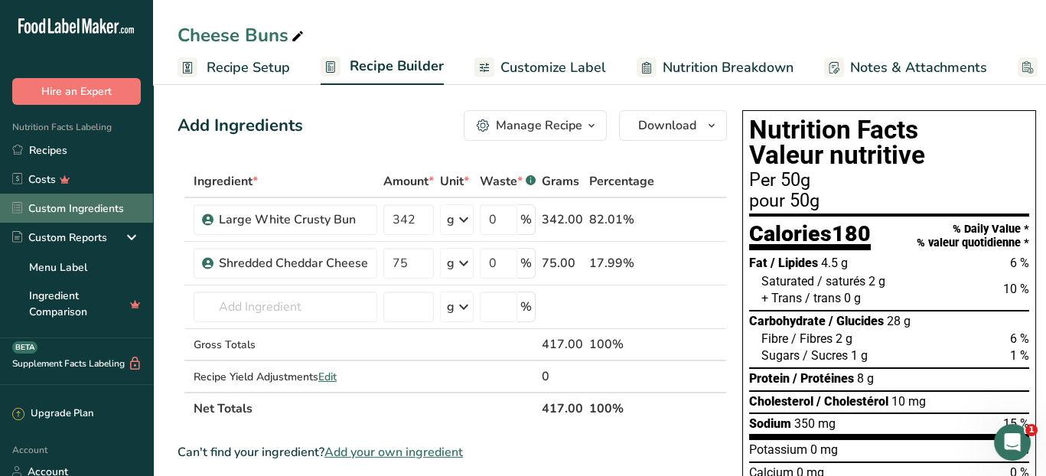
click at [102, 209] on link "Custom Ingredients" at bounding box center [76, 208] width 153 height 29
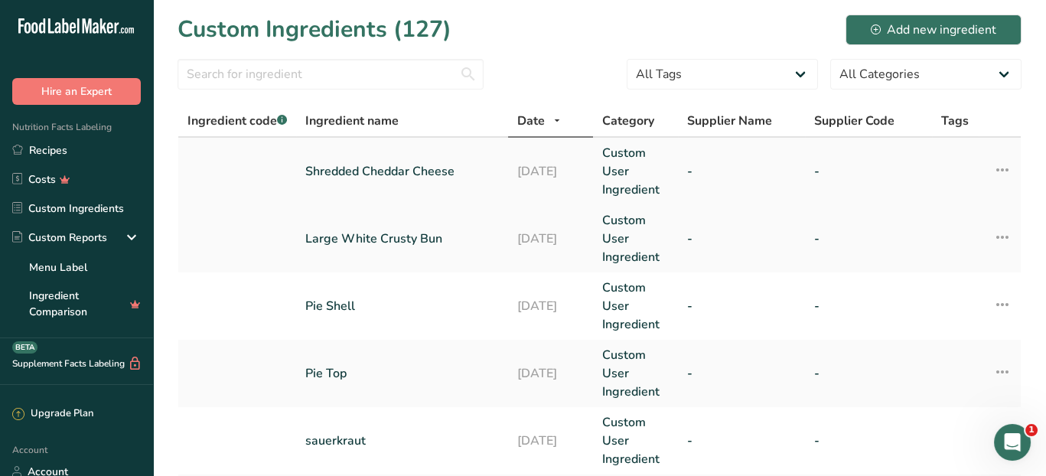
click at [395, 176] on link "Shredded Cheddar Cheese" at bounding box center [402, 171] width 194 height 18
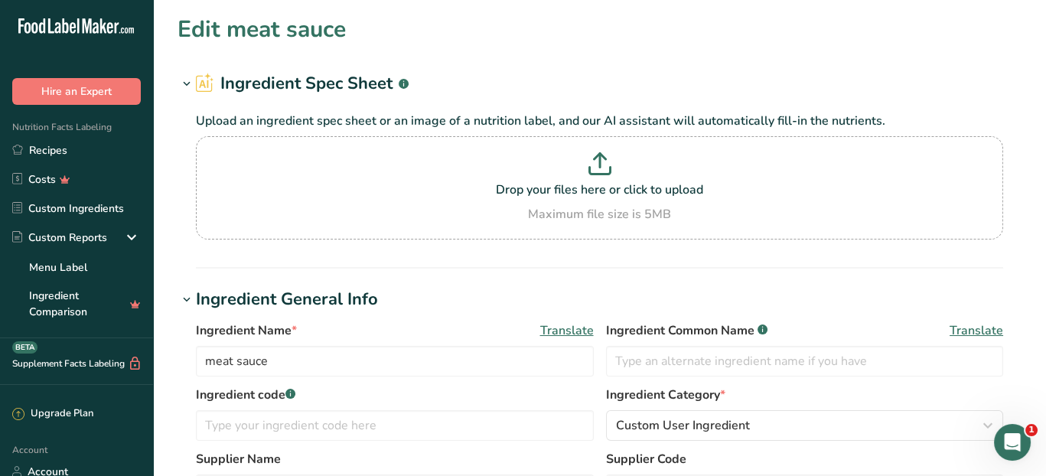
type input "Shredded Cheddar Cheese"
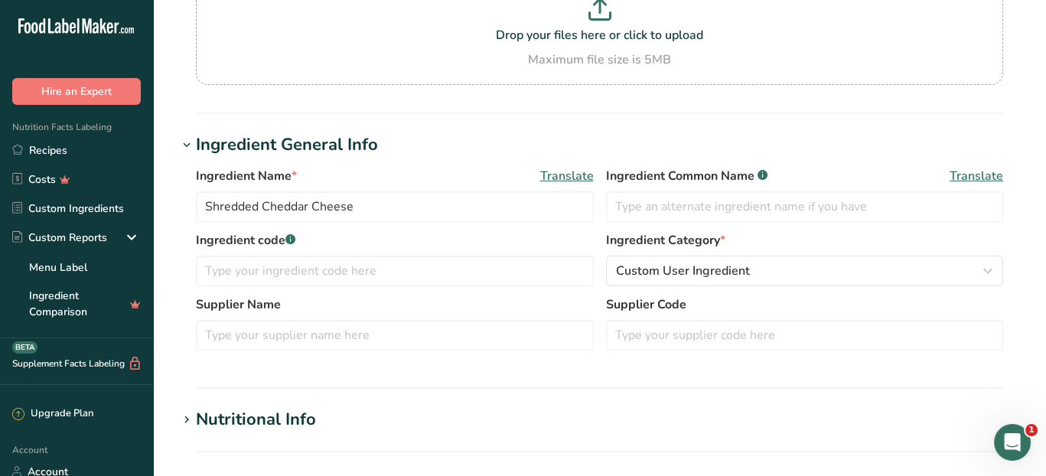
scroll to position [229, 0]
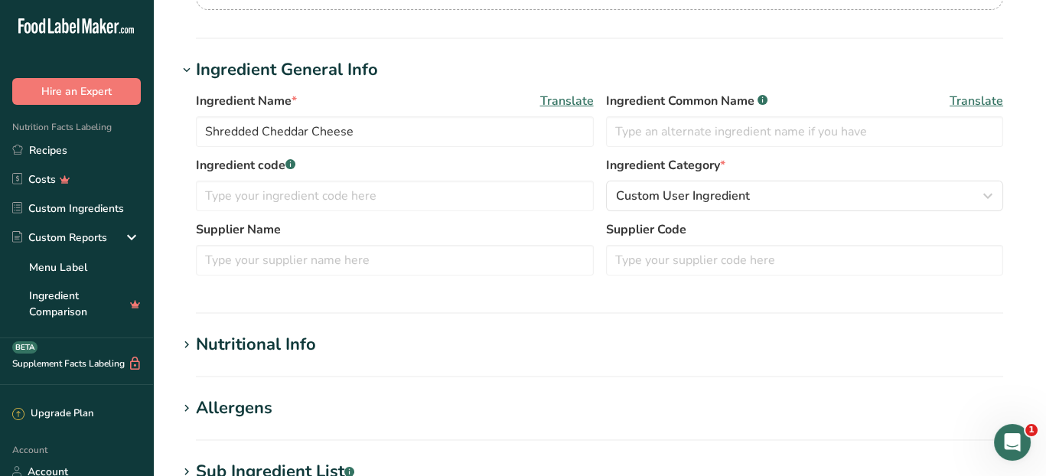
click at [290, 346] on div "Nutritional Info" at bounding box center [256, 344] width 120 height 25
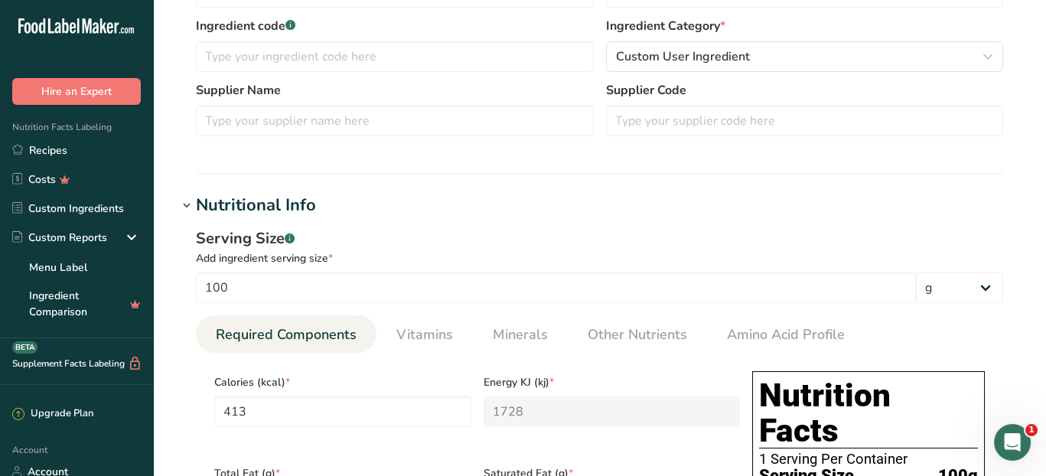
scroll to position [382, 0]
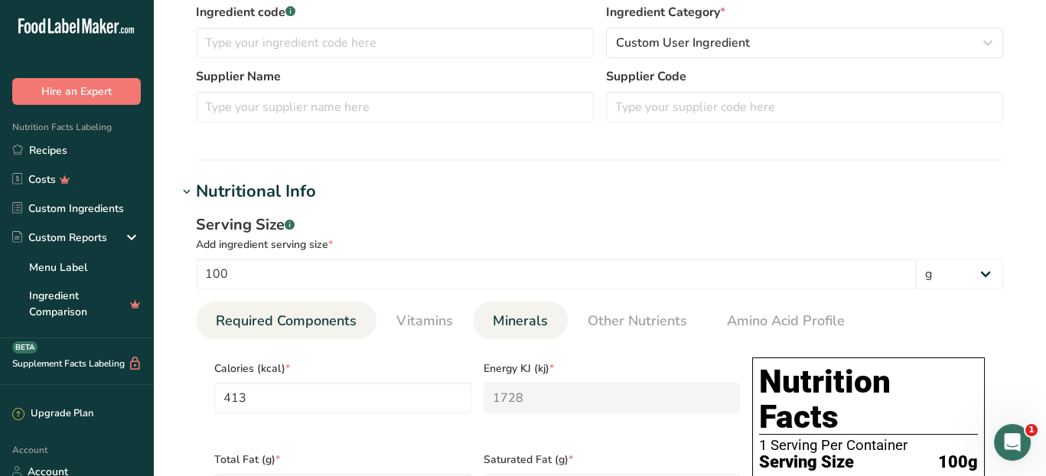
click at [502, 320] on span "Minerals" at bounding box center [520, 321] width 55 height 21
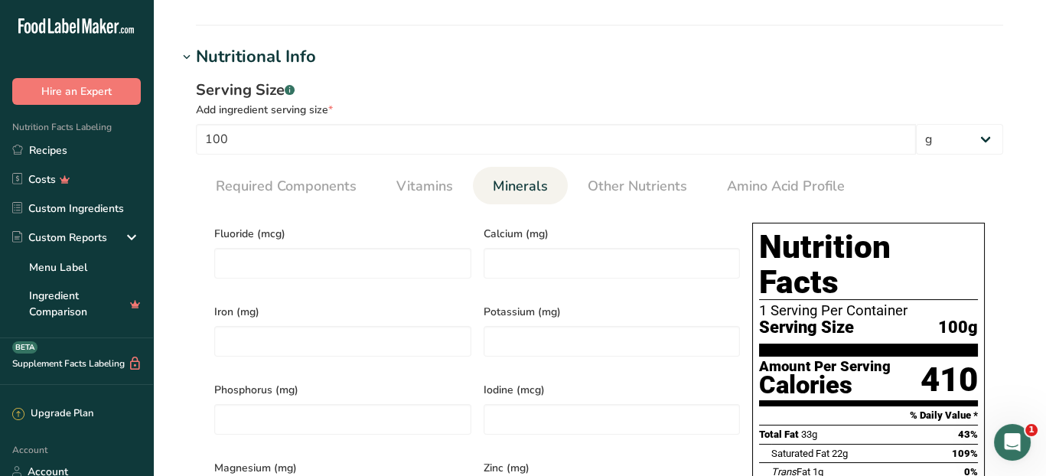
scroll to position [459, 0]
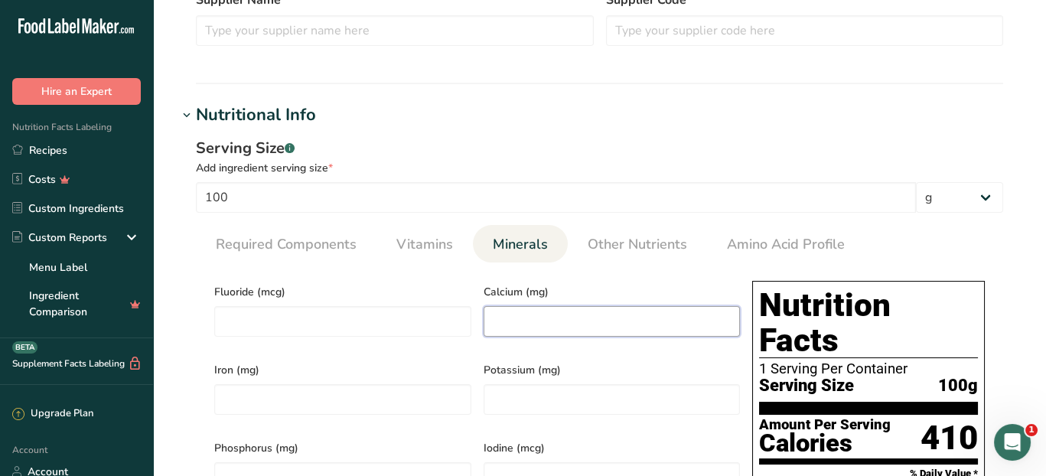
click at [515, 325] on input "number" at bounding box center [611, 321] width 257 height 31
type input "672"
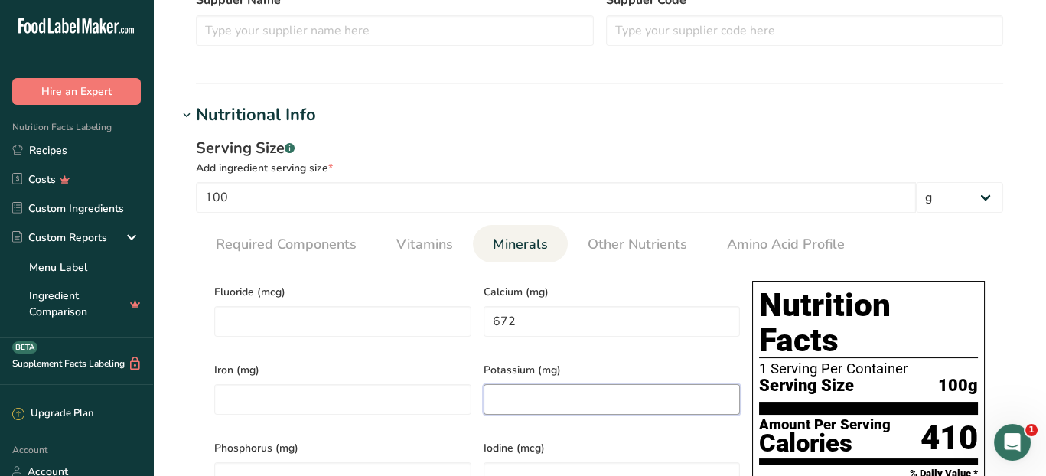
click at [564, 385] on input "number" at bounding box center [611, 399] width 257 height 31
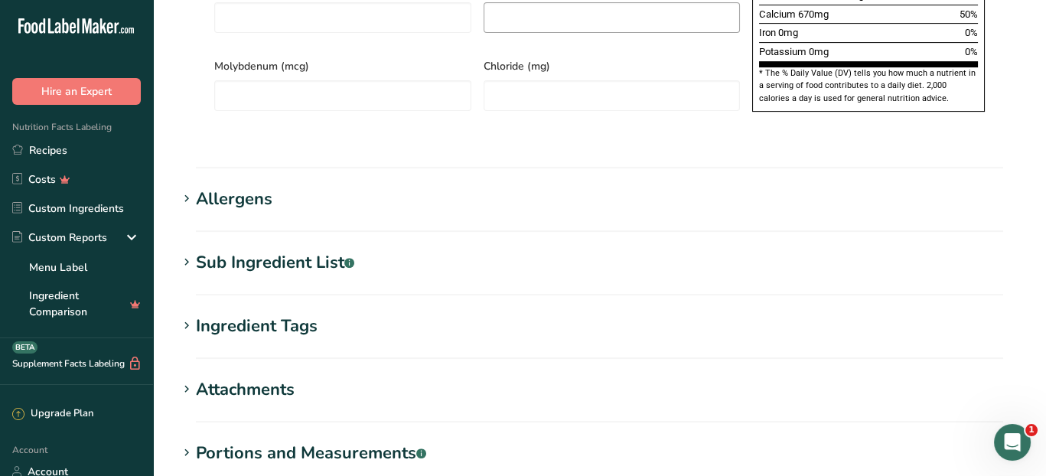
scroll to position [1300, 0]
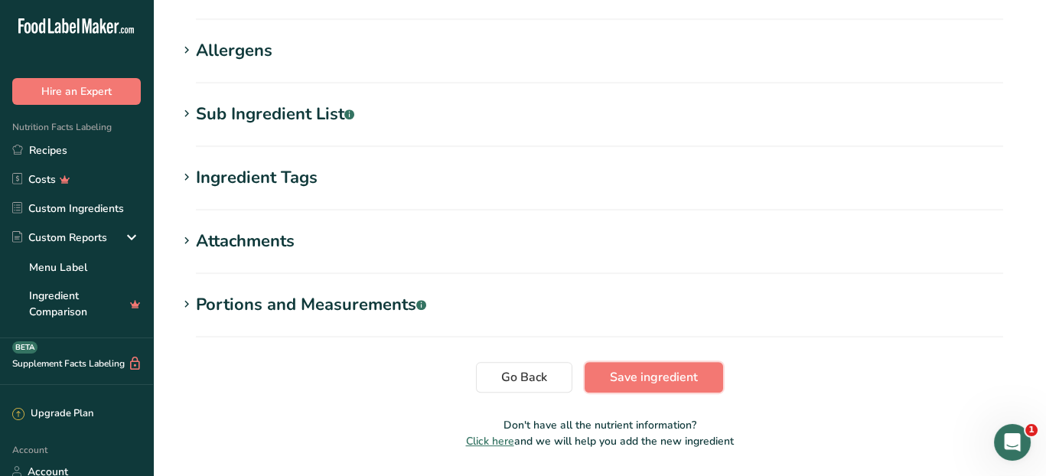
click at [661, 362] on button "Save ingredient" at bounding box center [653, 377] width 138 height 31
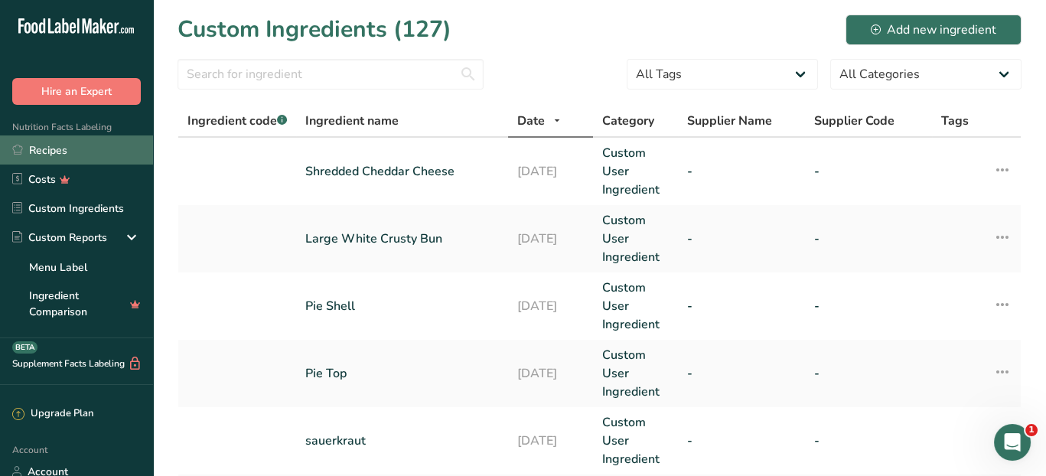
click at [60, 154] on link "Recipes" at bounding box center [76, 149] width 153 height 29
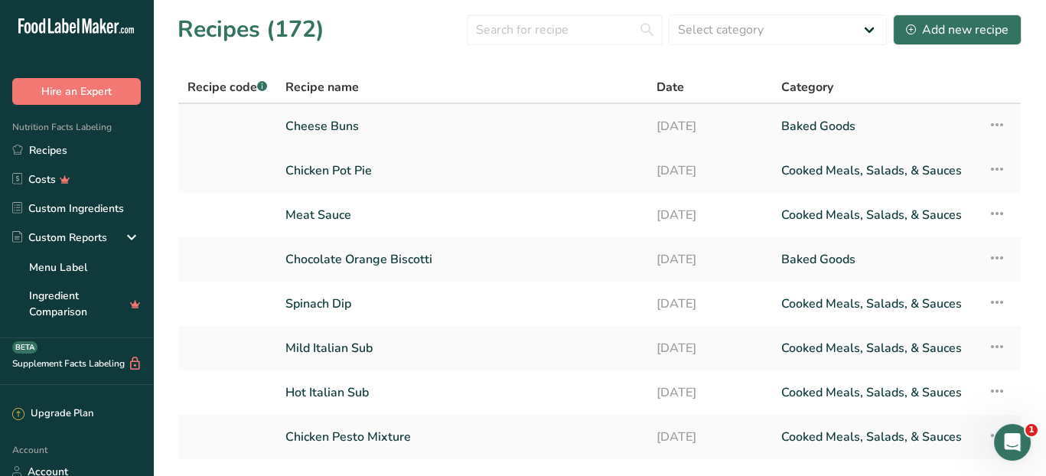
click at [350, 126] on link "Cheese Buns" at bounding box center [461, 126] width 353 height 32
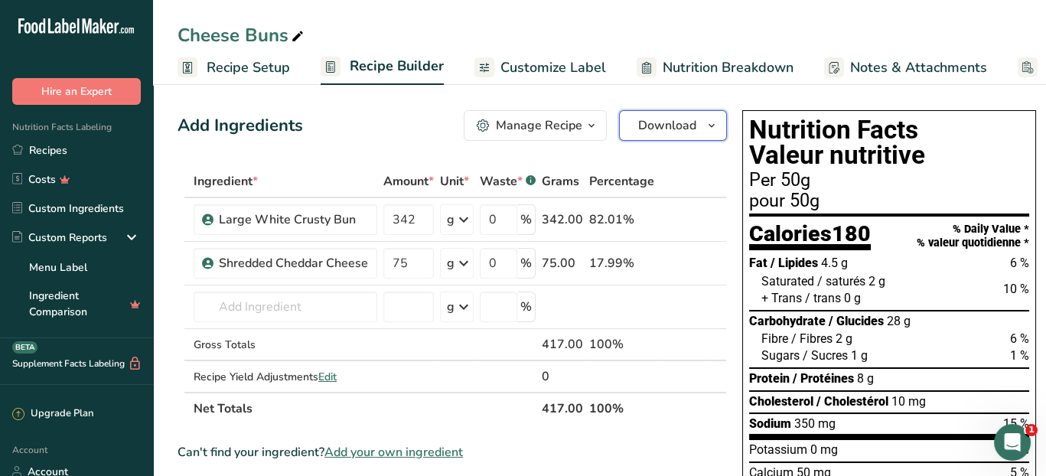
click at [702, 125] on span "button" at bounding box center [711, 125] width 18 height 18
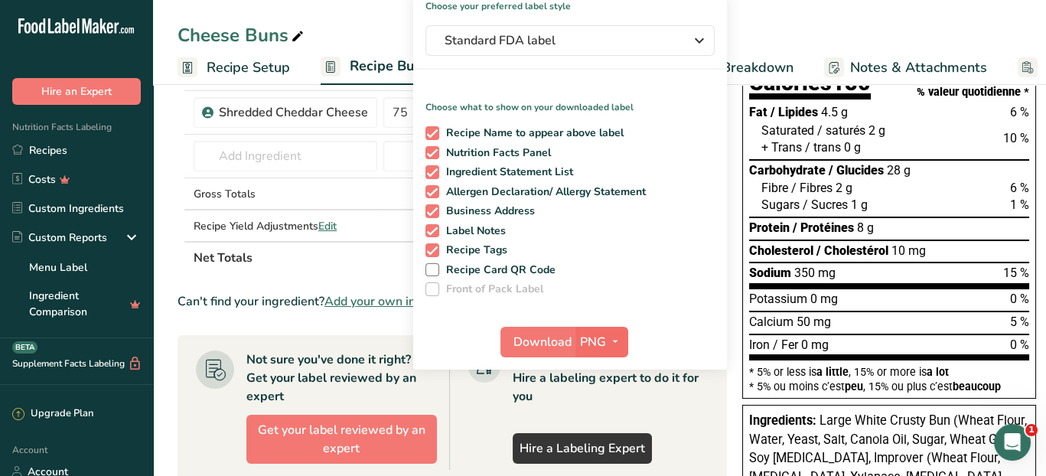
scroll to position [153, 0]
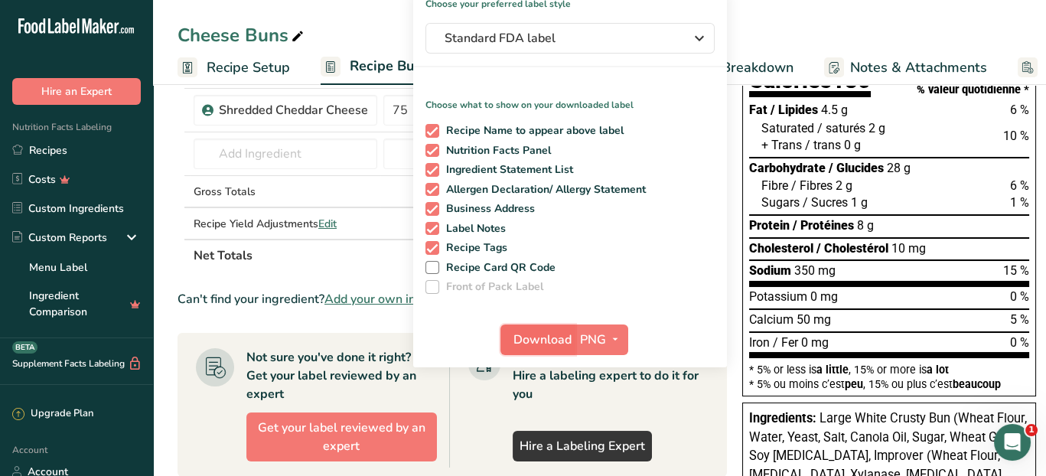
click at [536, 344] on span "Download" at bounding box center [542, 339] width 58 height 18
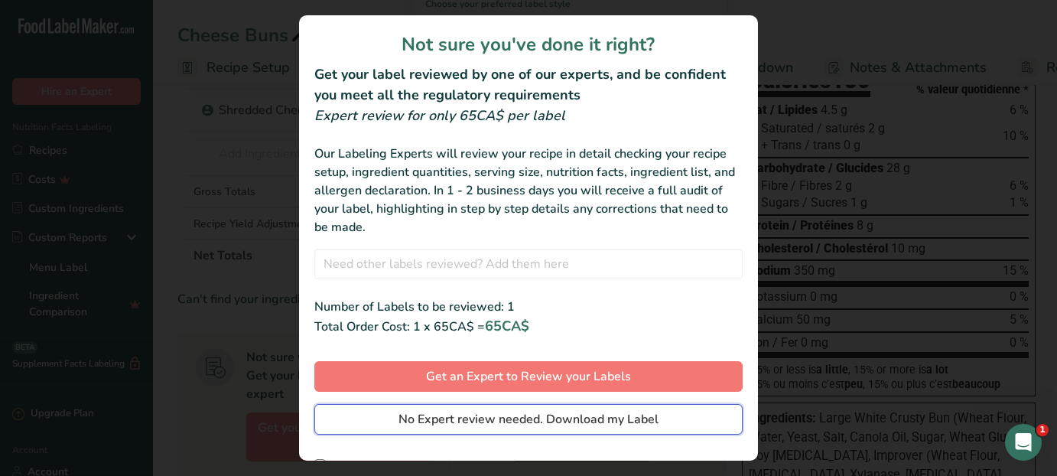
click at [513, 424] on span "No Expert review needed. Download my Label" at bounding box center [528, 419] width 260 height 18
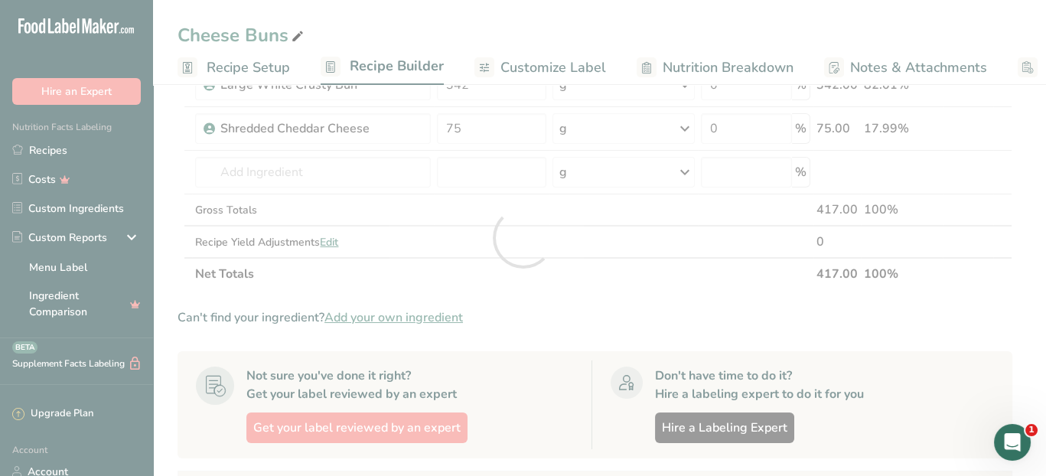
scroll to position [0, 0]
